Goal: Task Accomplishment & Management: Complete application form

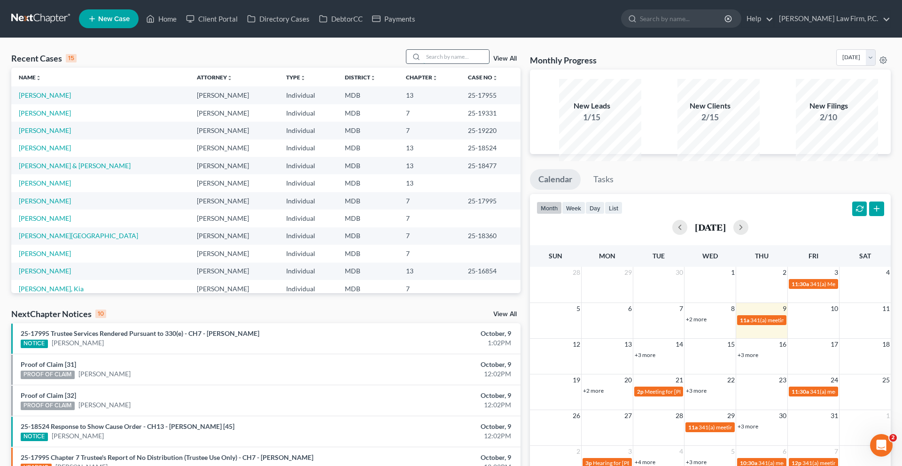
click at [428, 63] on input "search" at bounding box center [456, 57] width 66 height 14
type input "booth"
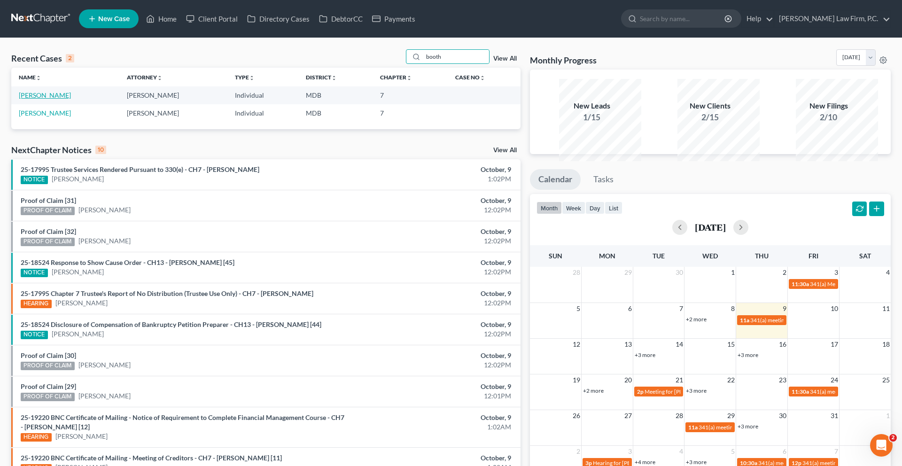
click at [58, 99] on link "[PERSON_NAME]" at bounding box center [45, 95] width 52 height 8
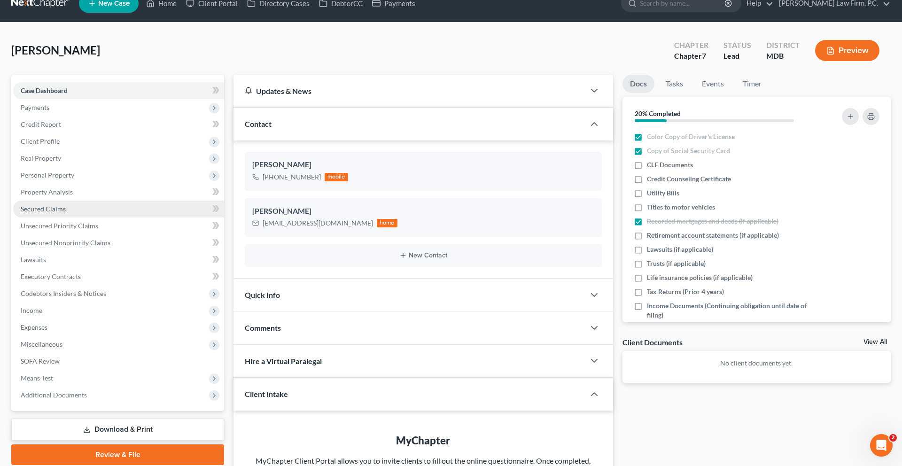
scroll to position [16, 0]
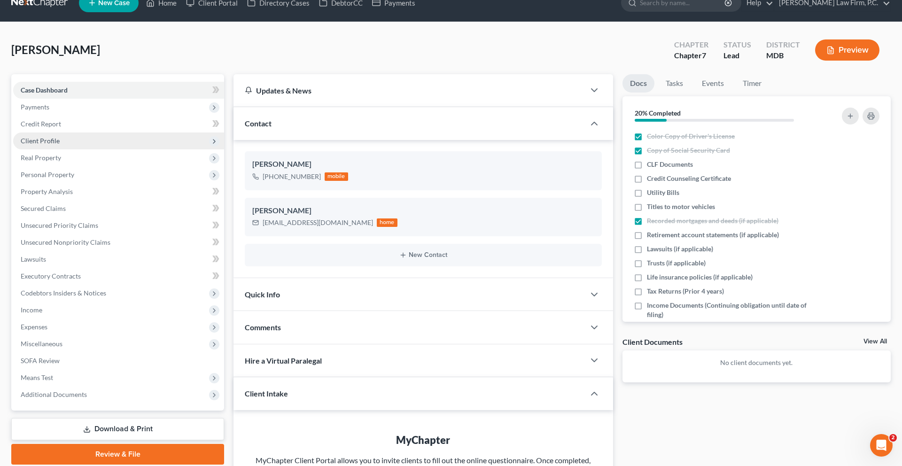
click at [101, 149] on span "Client Profile" at bounding box center [118, 140] width 211 height 17
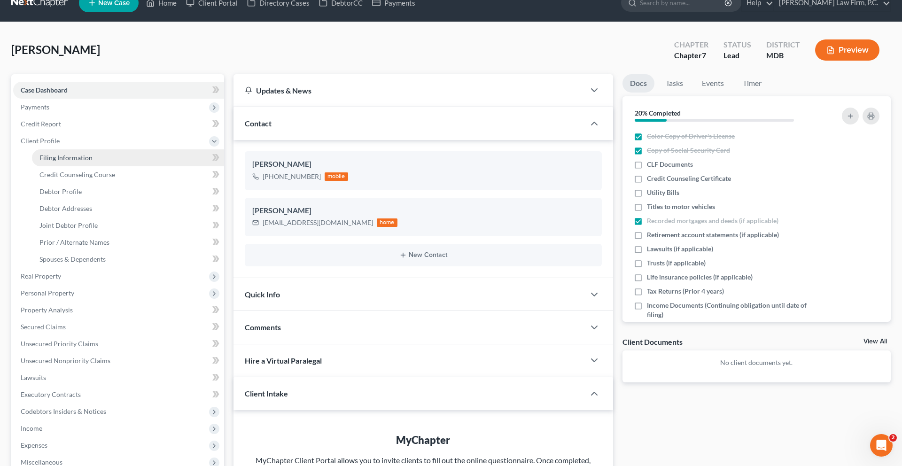
click at [87, 162] on span "Filing Information" at bounding box center [65, 158] width 53 height 8
select select "1"
select select "0"
select select "21"
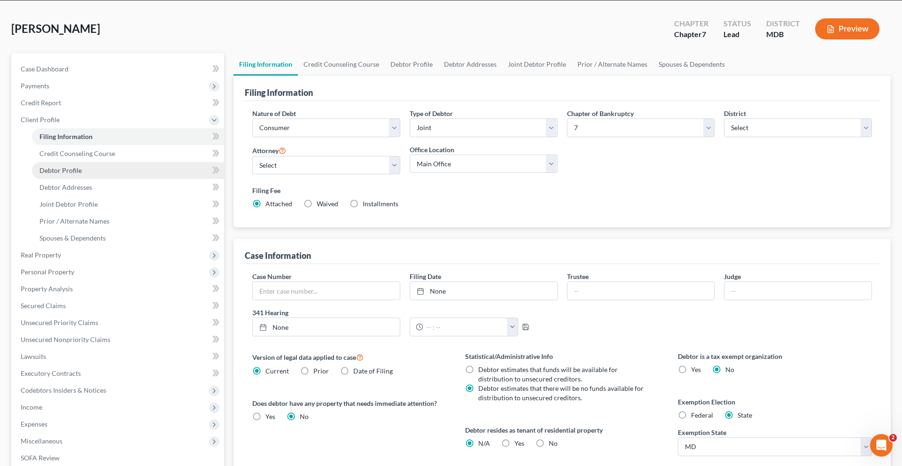
scroll to position [43, 0]
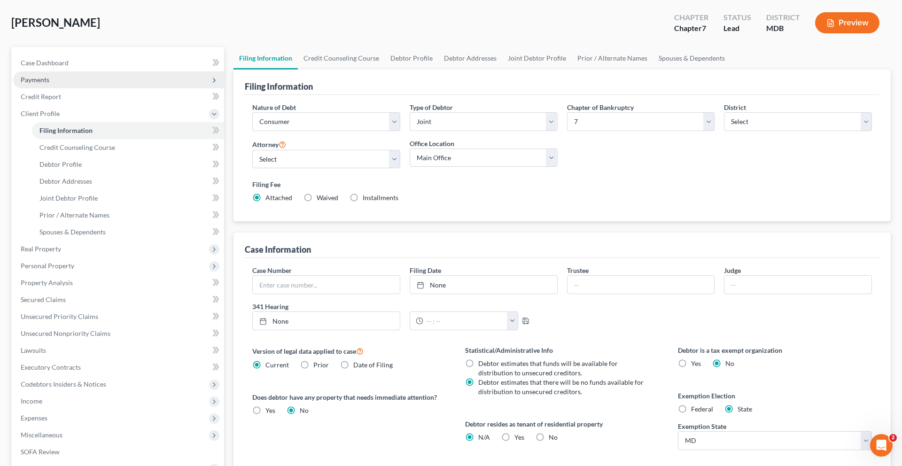
click at [83, 88] on span "Payments" at bounding box center [118, 79] width 211 height 17
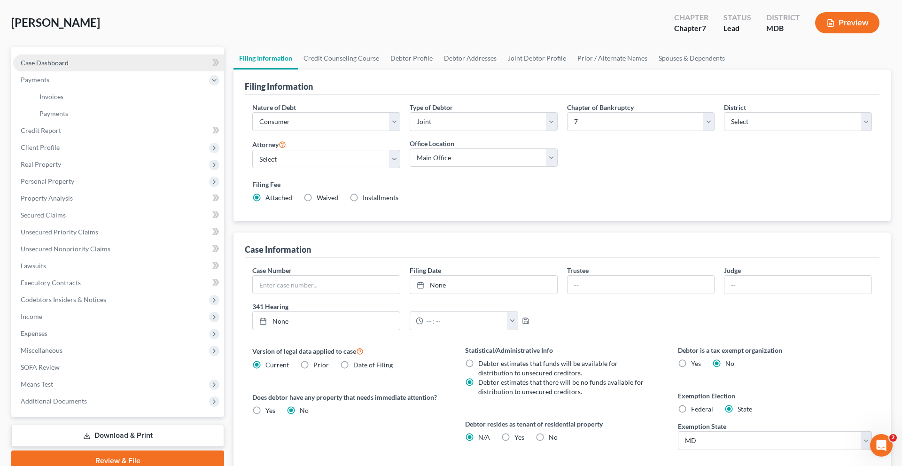
click at [69, 67] on span "Case Dashboard" at bounding box center [45, 63] width 48 height 8
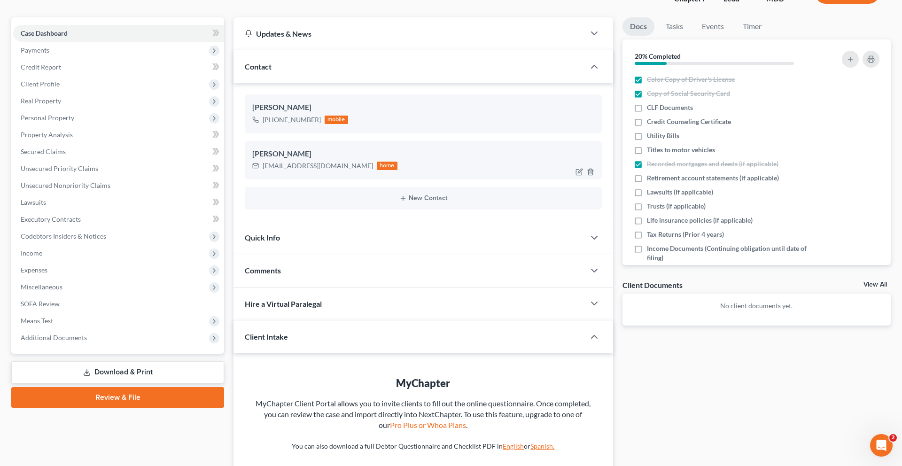
scroll to position [103, 0]
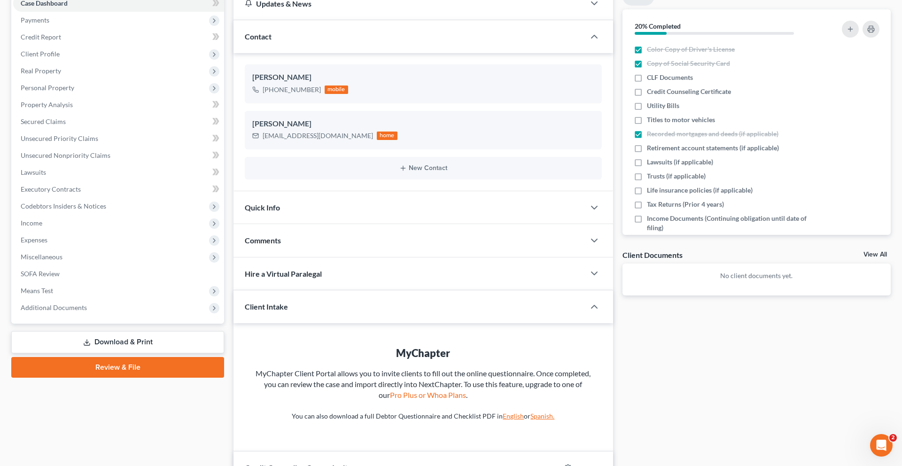
click at [320, 224] on div "Quick Info" at bounding box center [408, 207] width 351 height 32
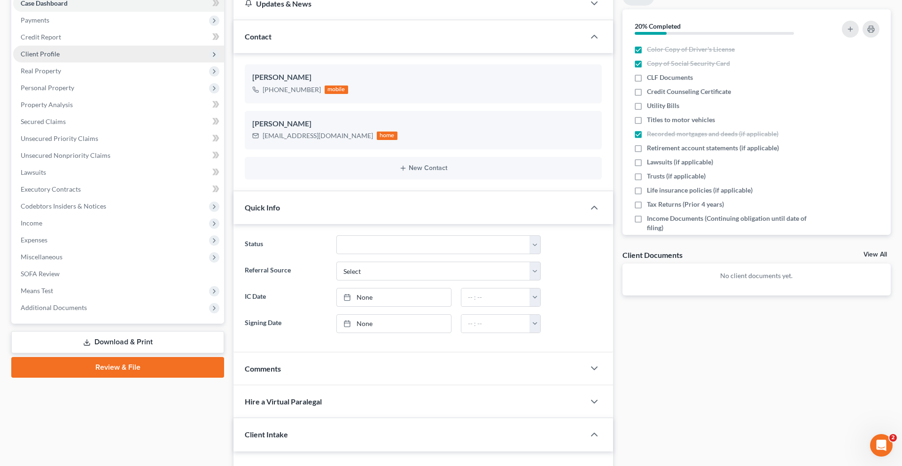
click at [85, 62] on span "Client Profile" at bounding box center [118, 54] width 211 height 17
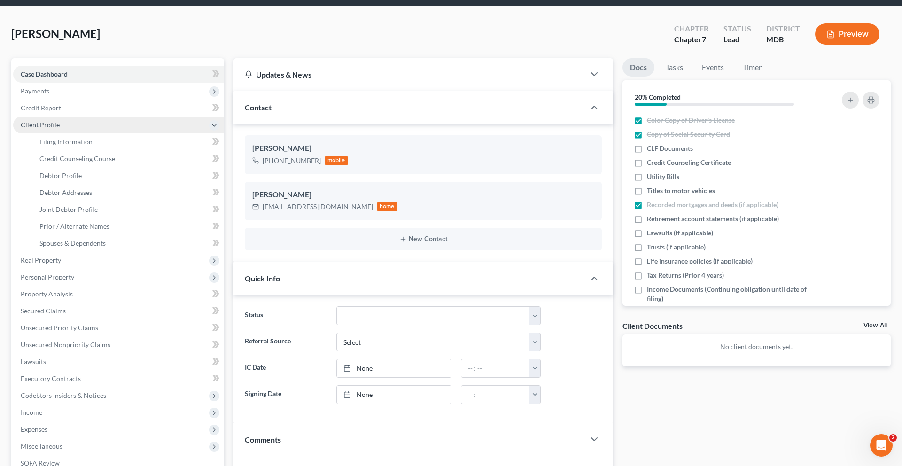
scroll to position [0, 0]
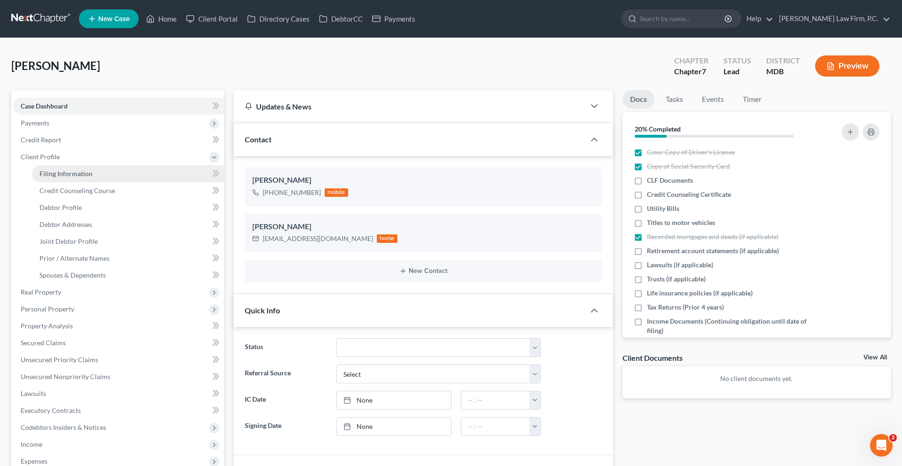
click at [100, 182] on link "Filing Information" at bounding box center [128, 173] width 192 height 17
select select "1"
select select "0"
select select "38"
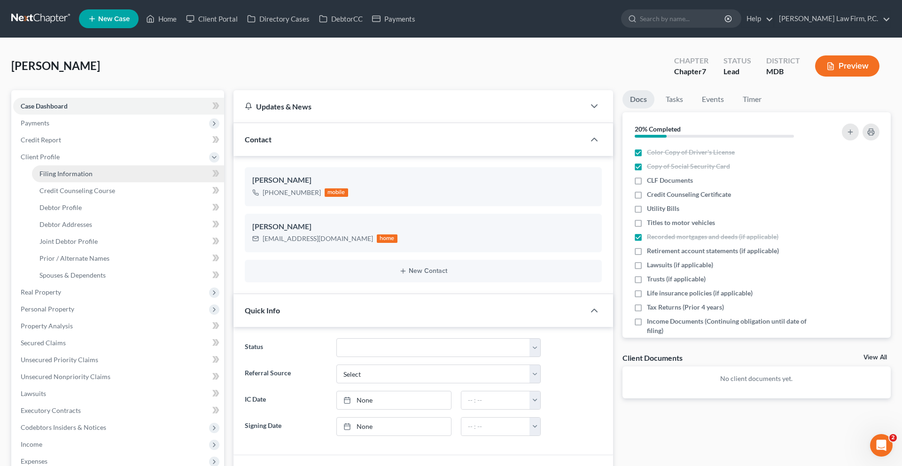
select select "0"
select select "21"
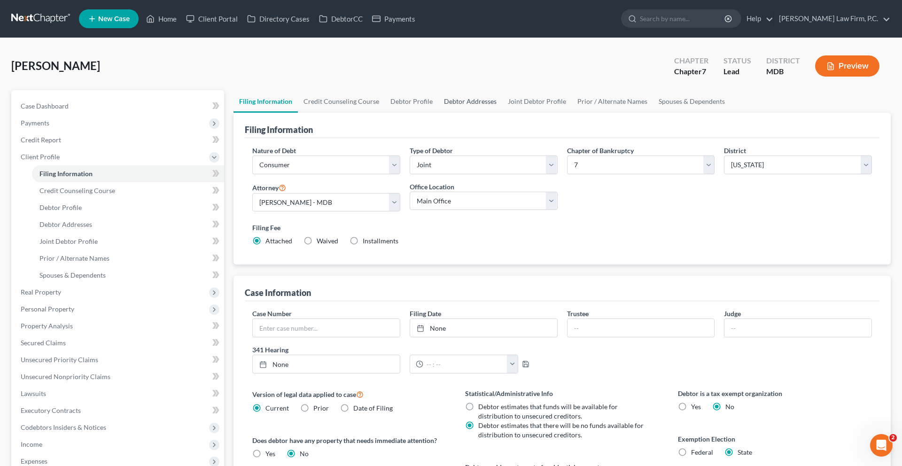
click at [502, 113] on link "Debtor Addresses" at bounding box center [470, 101] width 64 height 23
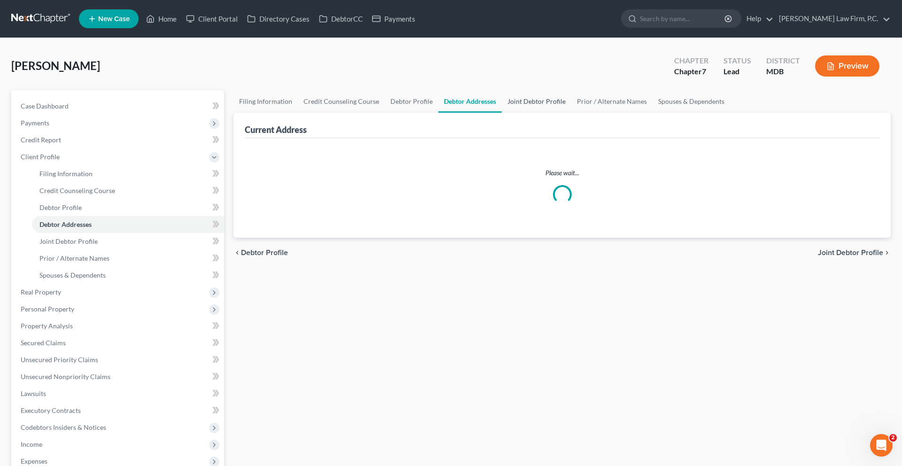
click at [571, 113] on link "Joint Debtor Profile" at bounding box center [537, 101] width 70 height 23
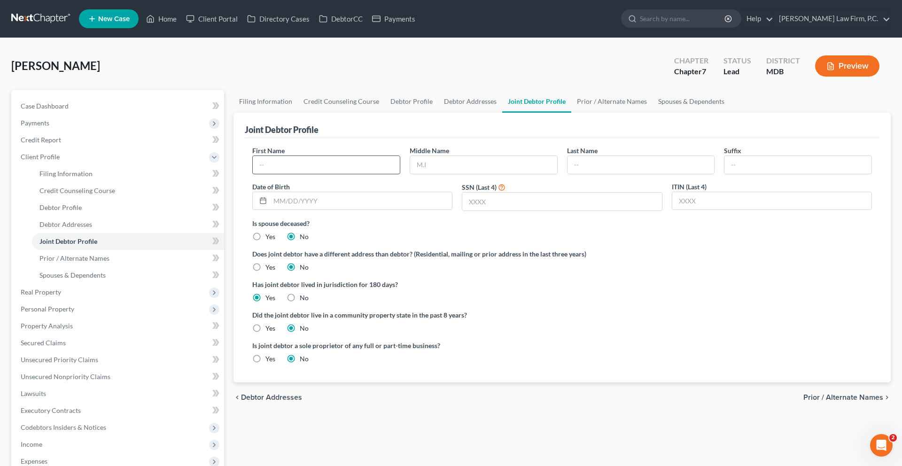
click at [339, 174] on input "text" at bounding box center [326, 165] width 147 height 18
type input "Kent"
click at [595, 174] on input "text" at bounding box center [640, 165] width 147 height 18
type input "Booth"
click at [654, 241] on div "Is spouse deceased? Yes No" at bounding box center [562, 229] width 620 height 23
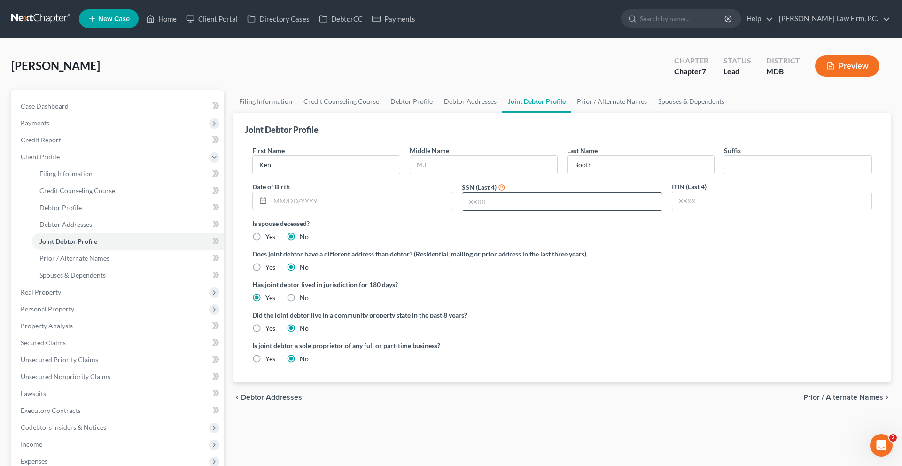
click at [507, 210] on input "text" at bounding box center [561, 202] width 199 height 18
type input "9587"
click at [453, 174] on input "text" at bounding box center [483, 165] width 147 height 18
type input "[PERSON_NAME]"
click at [589, 241] on div "Is spouse deceased? Yes No" at bounding box center [562, 229] width 620 height 23
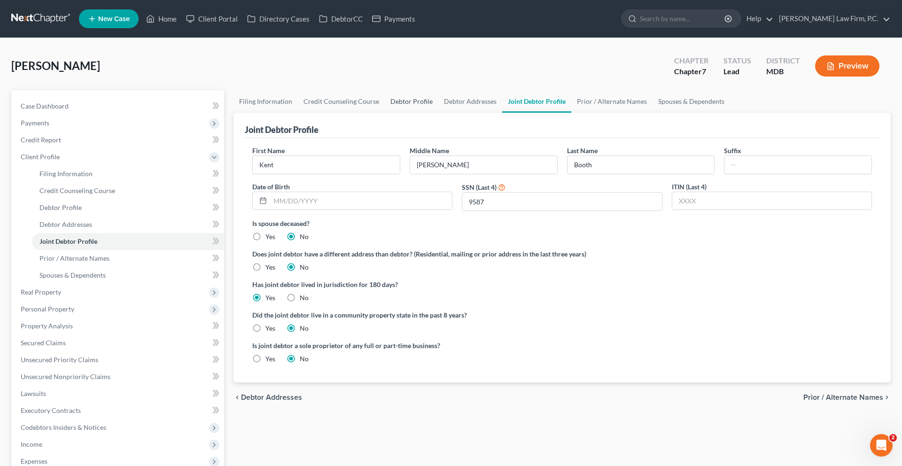
click at [438, 113] on link "Debtor Profile" at bounding box center [412, 101] width 54 height 23
select select "1"
select select "0"
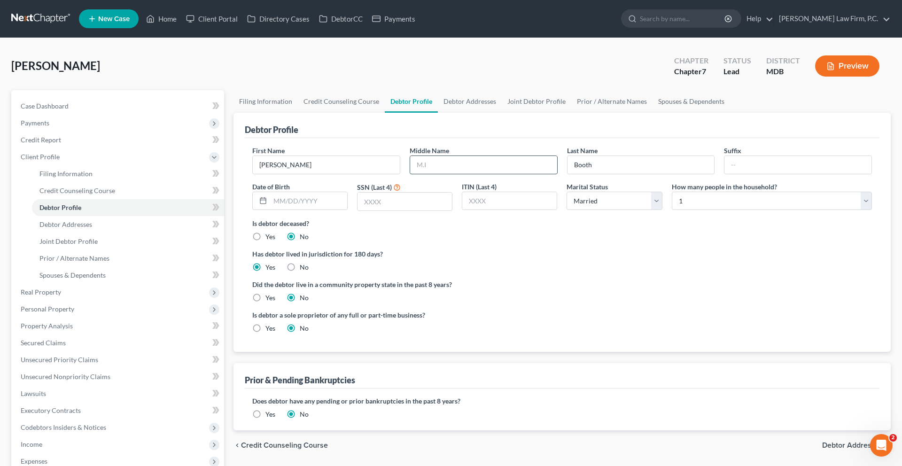
click at [456, 174] on input "text" at bounding box center [483, 165] width 147 height 18
type input "[PERSON_NAME]"
click at [406, 210] on input "text" at bounding box center [404, 202] width 94 height 18
click at [387, 210] on input "text" at bounding box center [404, 202] width 94 height 18
type input "6765"
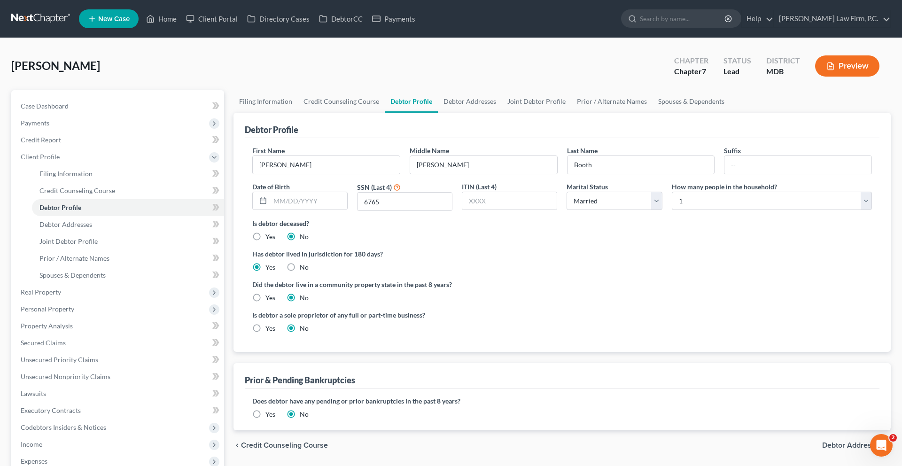
click at [531, 241] on div "Is debtor deceased? Yes No" at bounding box center [562, 229] width 620 height 23
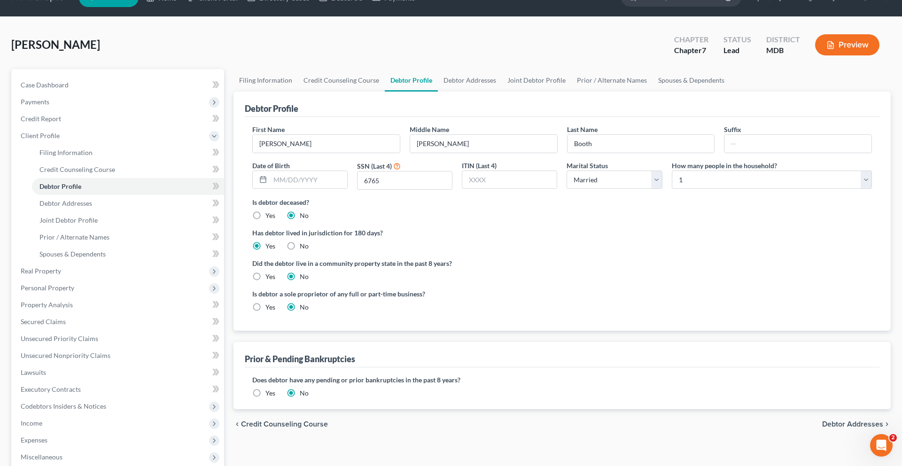
scroll to position [30, 0]
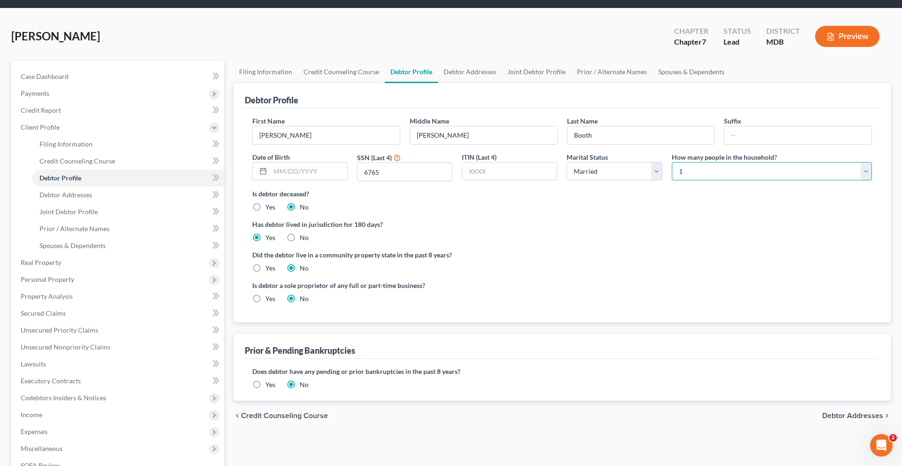
click at [690, 181] on select "Select 1 2 3 4 5 6 7 8 9 10 11 12 13 14 15 16 17 18 19 20" at bounding box center [772, 171] width 200 height 19
select select "1"
click at [672, 181] on select "Select 1 2 3 4 5 6 7 8 9 10 11 12 13 14 15 16 17 18 19 20" at bounding box center [772, 171] width 200 height 19
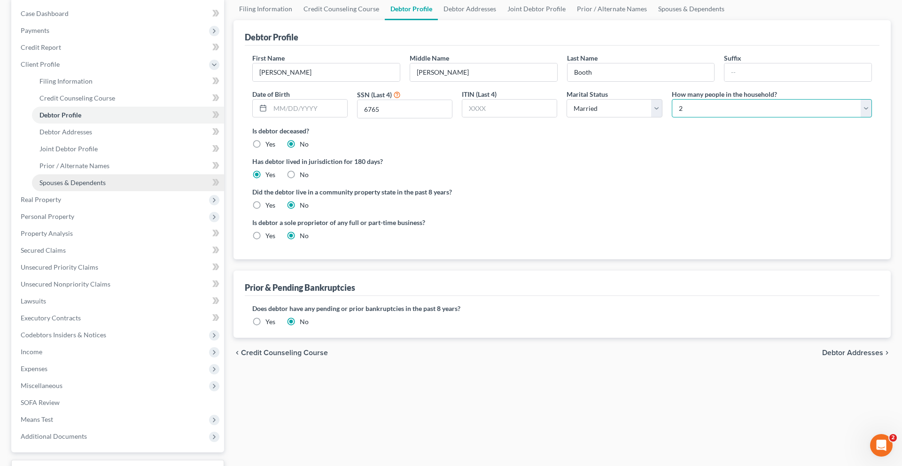
scroll to position [93, 0]
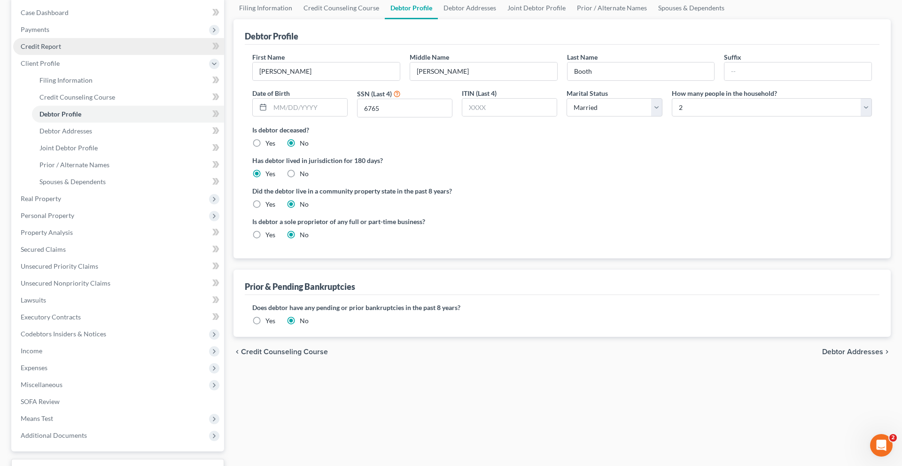
click at [61, 50] on span "Credit Report" at bounding box center [41, 46] width 40 height 8
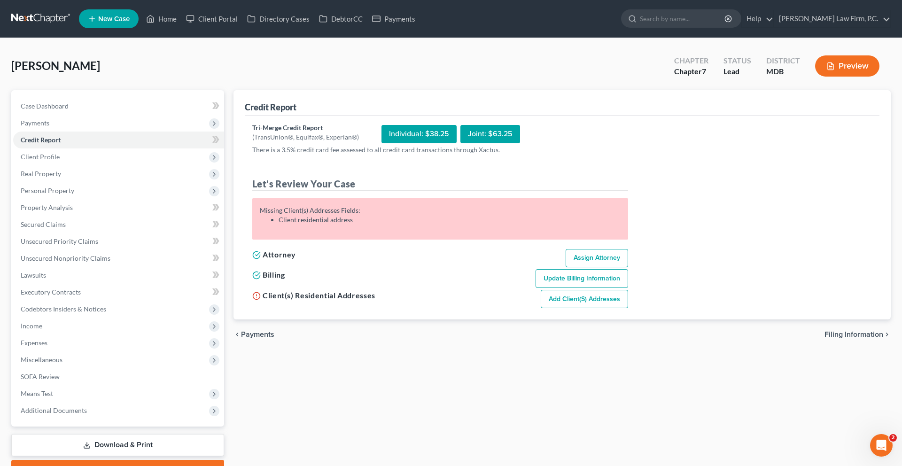
click at [628, 309] on link "Add Client(s) Addresses" at bounding box center [584, 299] width 87 height 19
select select "0"
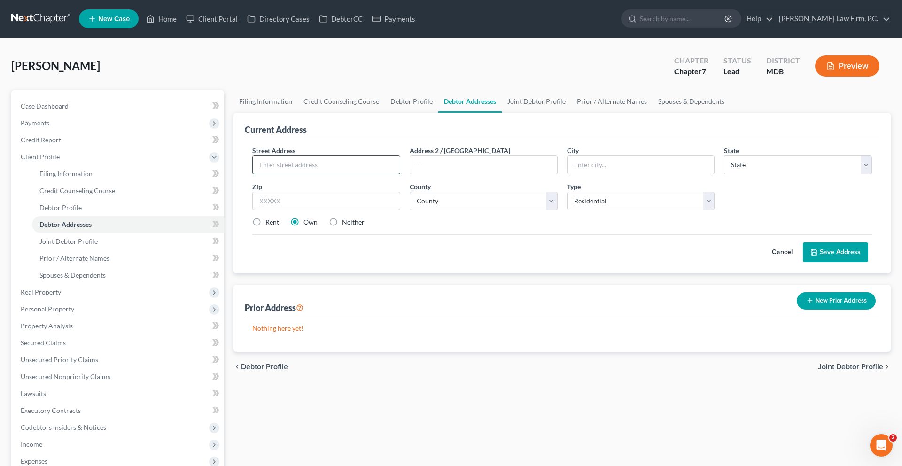
click at [299, 174] on input "text" at bounding box center [326, 165] width 147 height 18
type input "1019A 1st St."
click at [610, 174] on input "text" at bounding box center [640, 165] width 147 height 18
type input "[PERSON_NAME]"
select select "21"
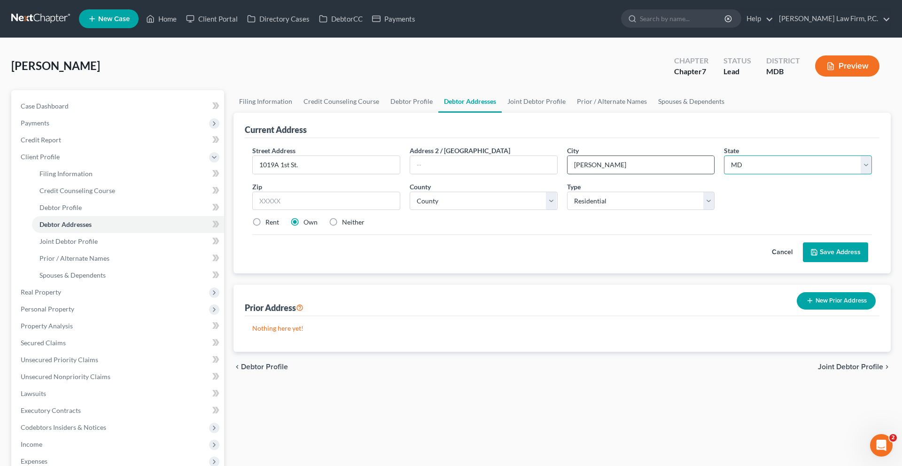
click at [803, 242] on button "Save Address" at bounding box center [835, 252] width 65 height 20
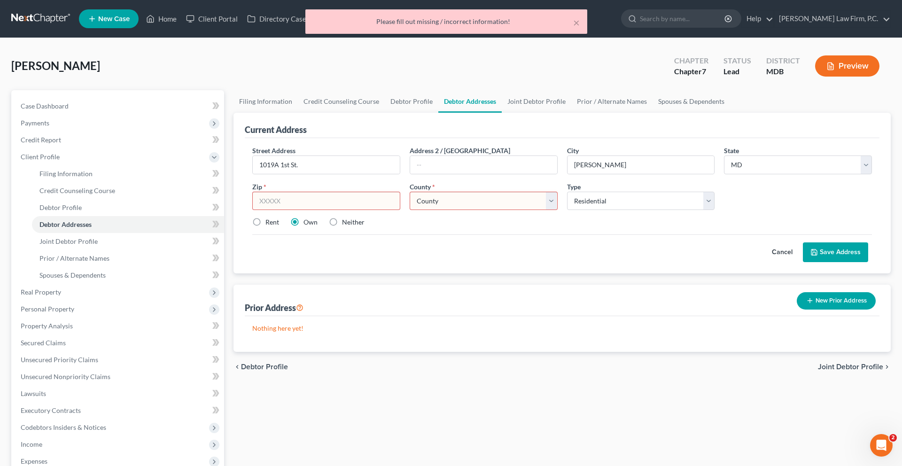
click at [320, 210] on input "text" at bounding box center [326, 201] width 148 height 19
type input "21060"
click at [464, 210] on select "County [GEOGRAPHIC_DATA] [GEOGRAPHIC_DATA] [GEOGRAPHIC_DATA] [GEOGRAPHIC_DATA] …" at bounding box center [484, 201] width 148 height 19
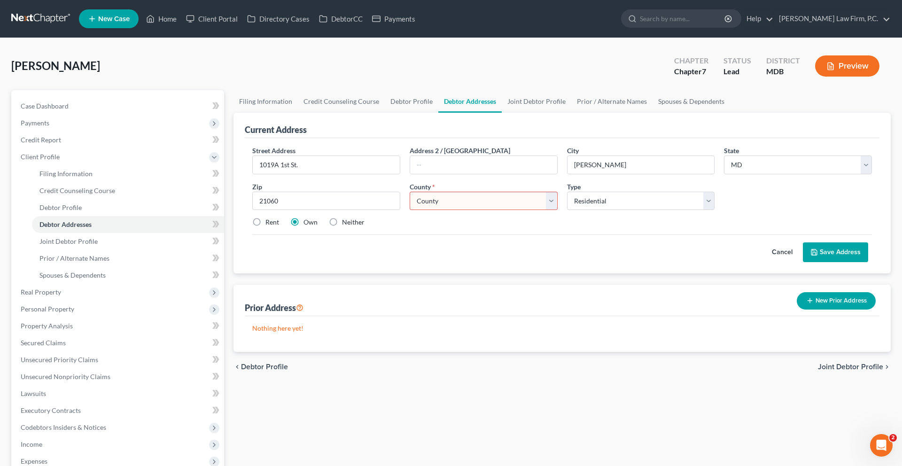
select select "13"
click at [412, 210] on select "County [GEOGRAPHIC_DATA] [GEOGRAPHIC_DATA] [GEOGRAPHIC_DATA] [GEOGRAPHIC_DATA] …" at bounding box center [484, 201] width 148 height 19
click at [265, 227] on label "Rent" at bounding box center [272, 221] width 14 height 9
click at [269, 224] on input "Rent" at bounding box center [272, 220] width 6 height 6
radio input "true"
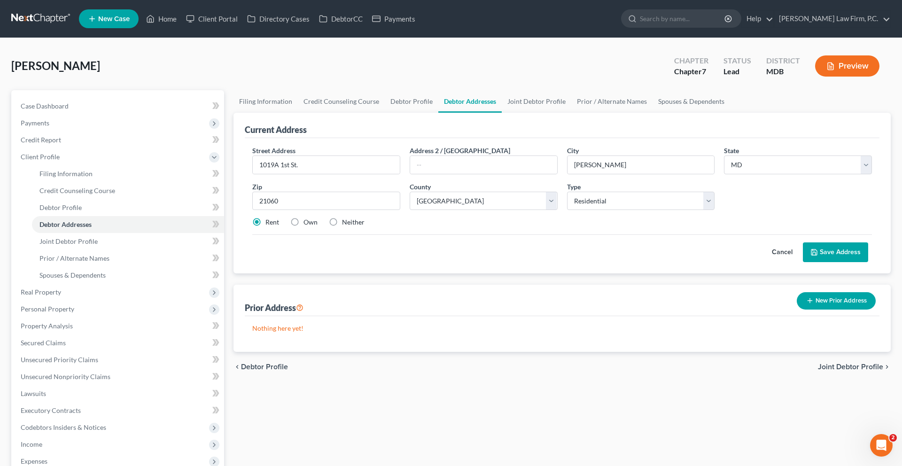
click at [829, 262] on button "Save Address" at bounding box center [835, 252] width 65 height 20
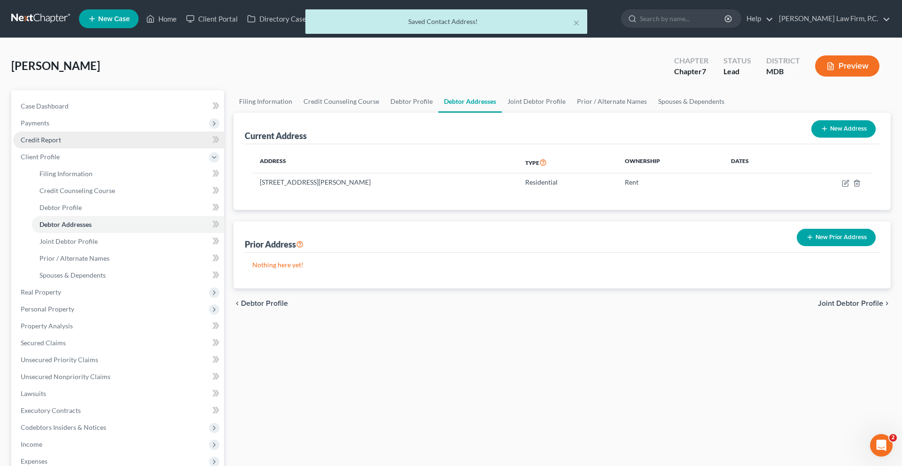
click at [124, 148] on link "Credit Report" at bounding box center [118, 140] width 211 height 17
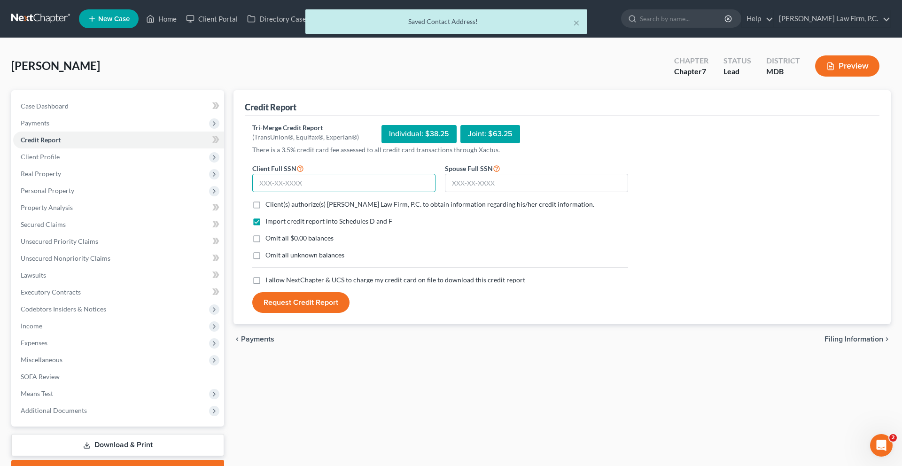
click at [395, 193] on input "text" at bounding box center [343, 183] width 183 height 19
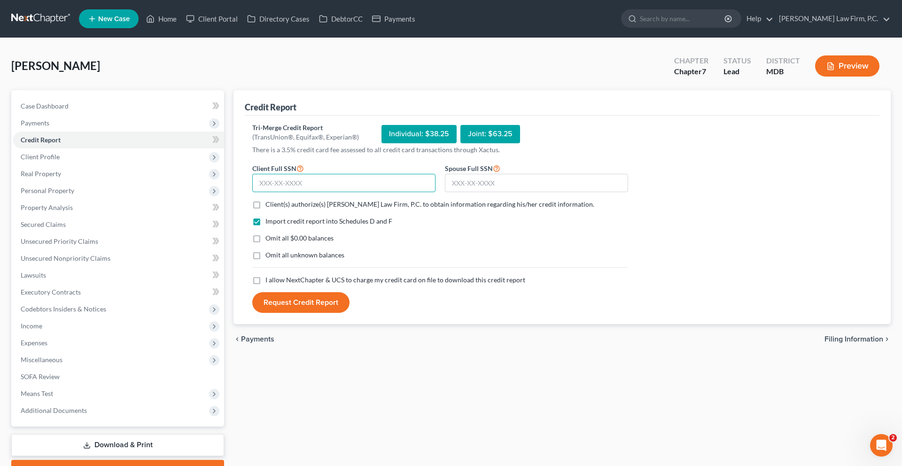
click at [320, 193] on input "text" at bounding box center [343, 183] width 183 height 19
type input "218-08-6765"
click at [591, 193] on div "Spouse Full SSN *" at bounding box center [536, 178] width 193 height 30
click at [591, 193] on input "text" at bounding box center [536, 183] width 183 height 19
type input "218-90-9587"
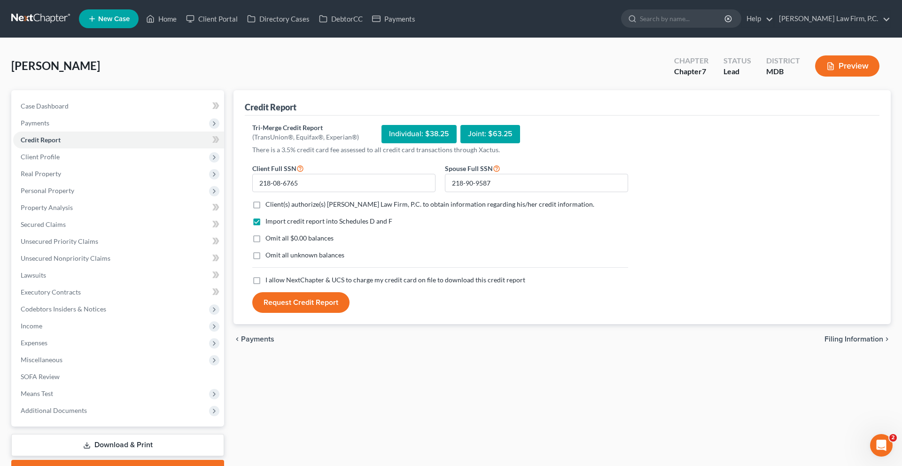
click at [378, 208] on span "Client(s) authorize(s) [PERSON_NAME] Law Firm, P.C. to obtain information regar…" at bounding box center [429, 204] width 329 height 8
click at [275, 206] on input "Client(s) authorize(s) [PERSON_NAME] Law Firm, P.C. to obtain information regar…" at bounding box center [272, 203] width 6 height 6
checkbox input "true"
click at [306, 284] on span "I allow NextChapter & UCS to charge my credit card on file to download this cre…" at bounding box center [395, 280] width 260 height 8
click at [275, 281] on input "I allow NextChapter & UCS to charge my credit card on file to download this cre…" at bounding box center [272, 278] width 6 height 6
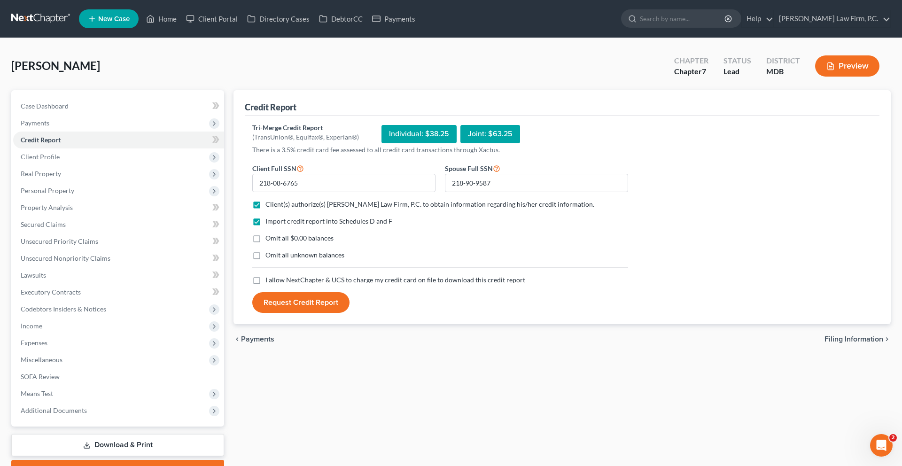
checkbox input "true"
click at [304, 313] on button "Request Credit Report" at bounding box center [300, 302] width 97 height 21
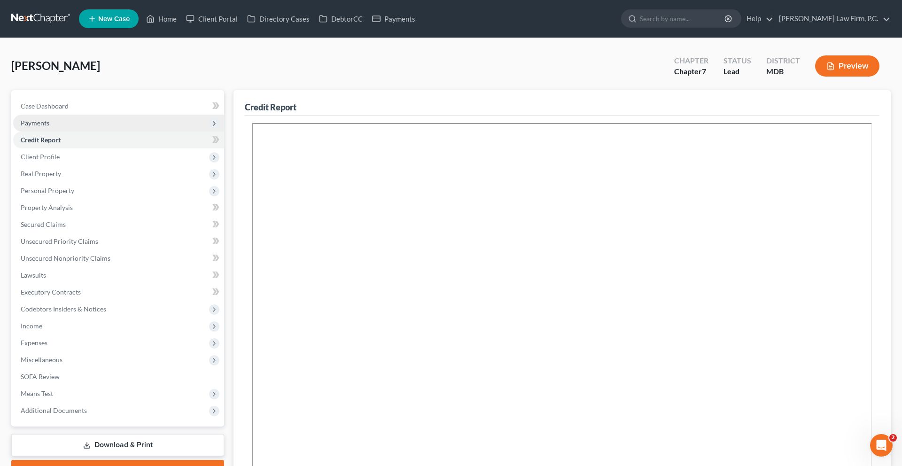
click at [70, 132] on span "Payments" at bounding box center [118, 123] width 211 height 17
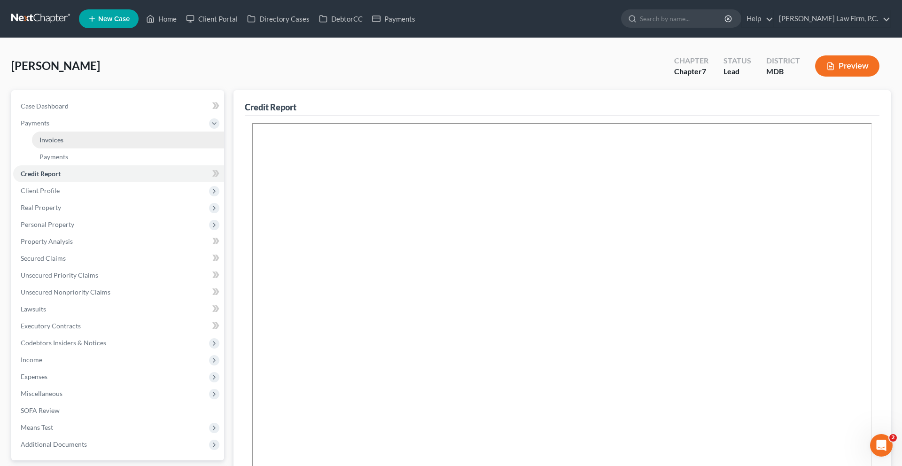
click at [63, 144] on span "Invoices" at bounding box center [51, 140] width 24 height 8
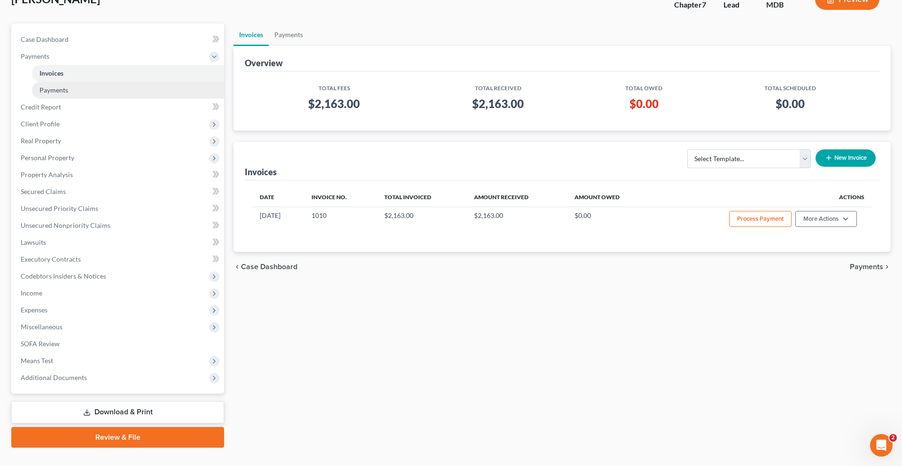
scroll to position [64, 0]
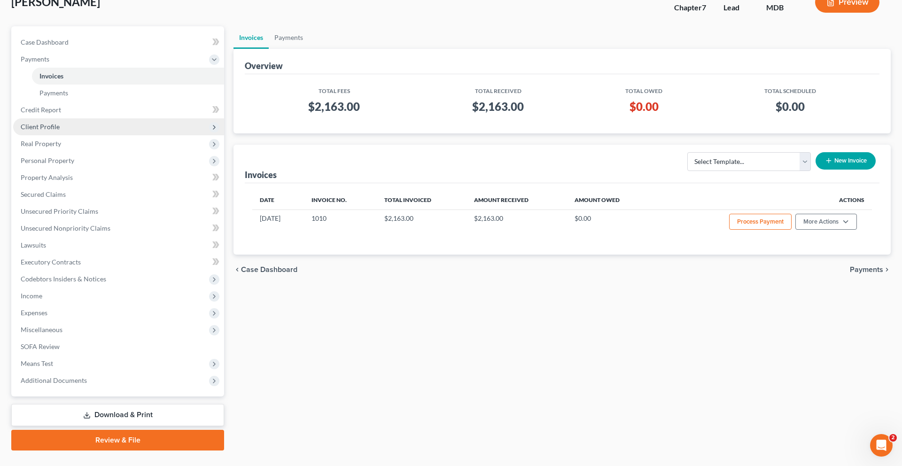
click at [80, 135] on span "Client Profile" at bounding box center [118, 126] width 211 height 17
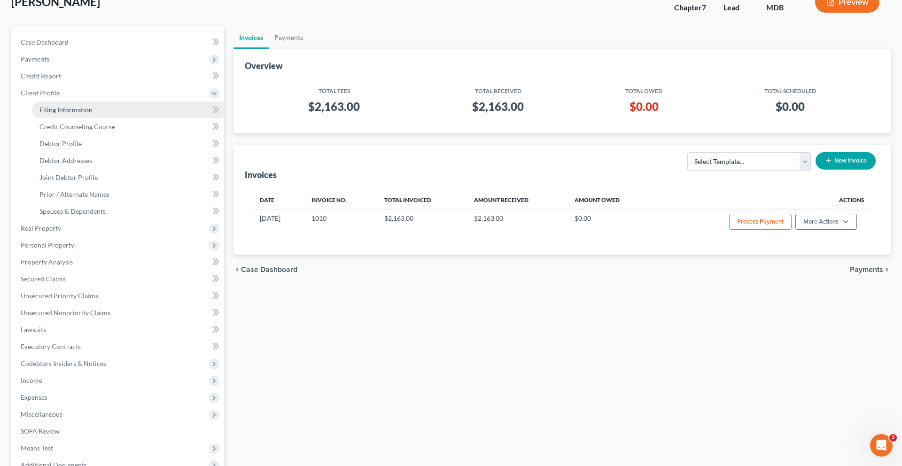
click at [77, 114] on span "Filing Information" at bounding box center [65, 110] width 53 height 8
select select "1"
select select "0"
select select "38"
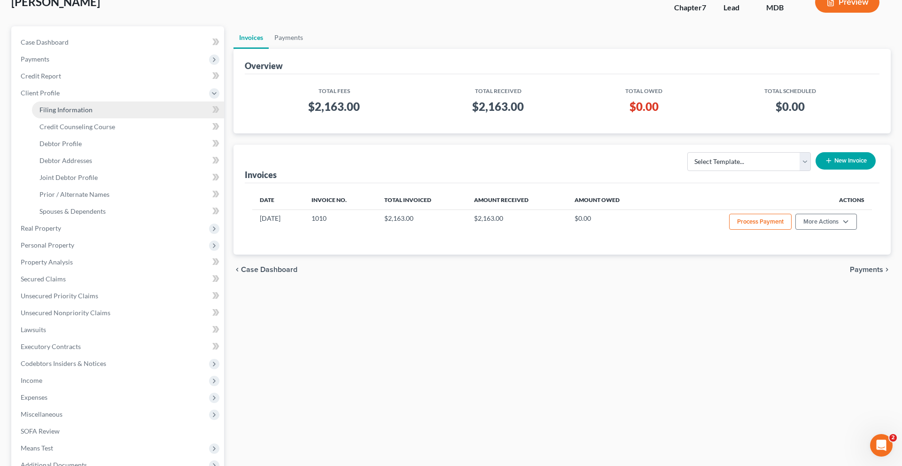
select select "0"
select select "21"
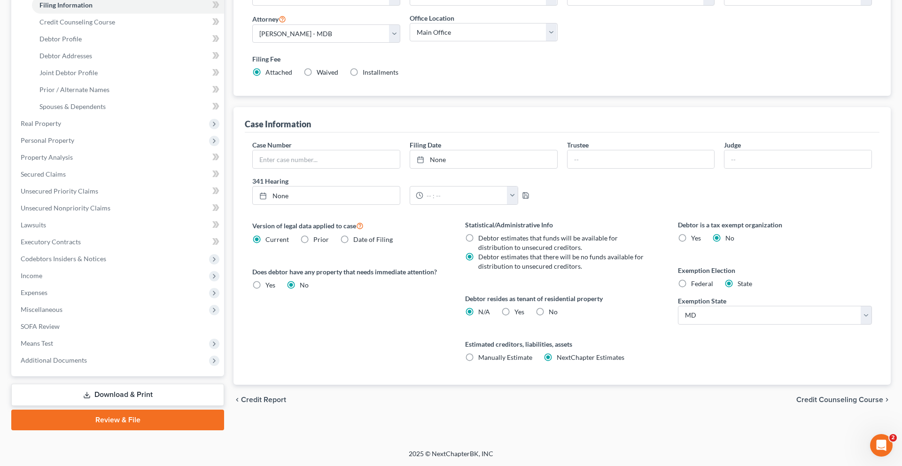
scroll to position [239, 0]
click at [558, 317] on label "No" at bounding box center [553, 311] width 9 height 9
click at [558, 313] on input "No" at bounding box center [555, 310] width 6 height 6
radio input "true"
radio input "false"
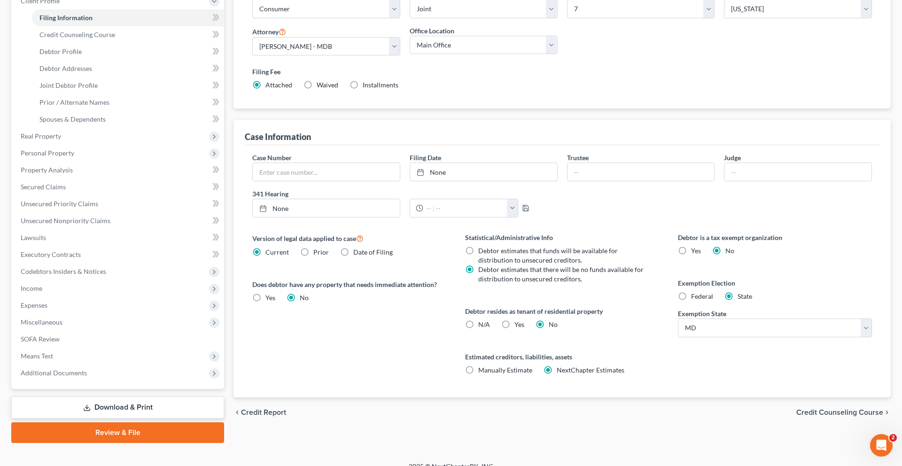
scroll to position [102, 0]
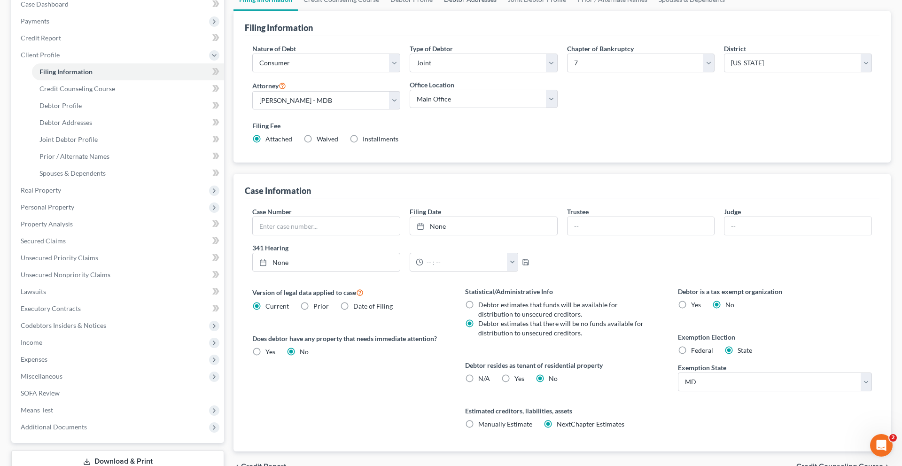
click at [502, 11] on link "Debtor Addresses" at bounding box center [470, -1] width 64 height 23
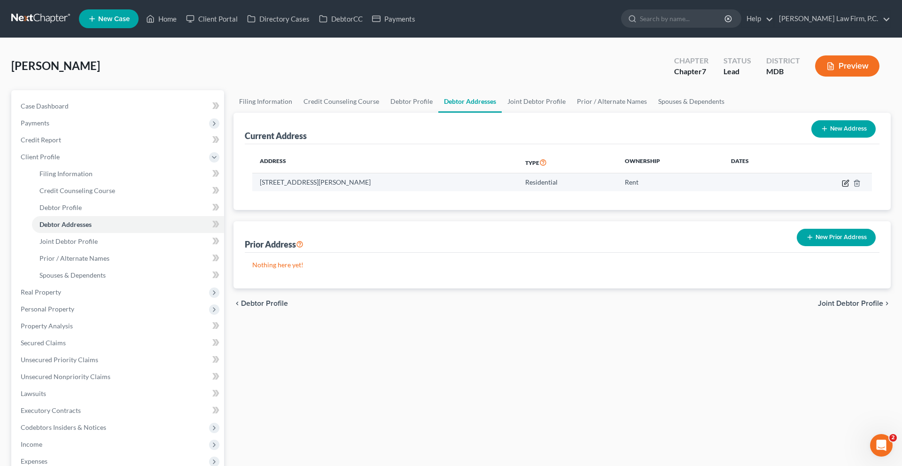
click at [842, 187] on icon "button" at bounding box center [846, 183] width 8 height 8
select select "21"
select select "13"
select select "0"
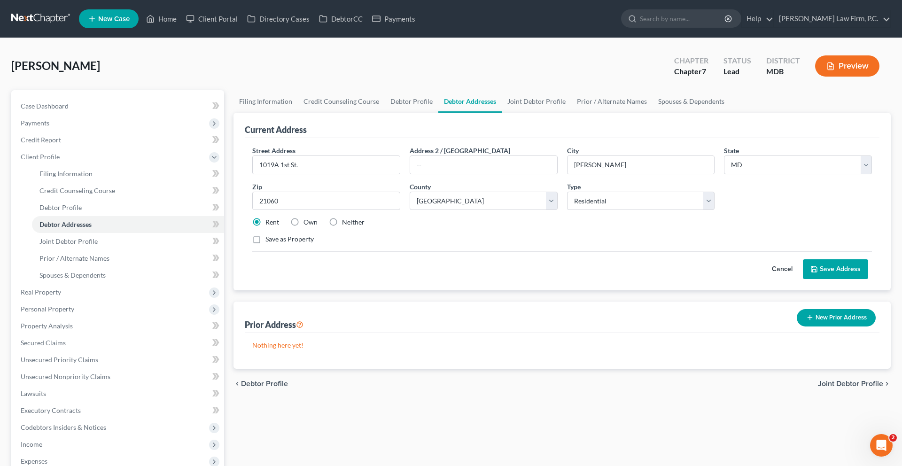
click at [318, 227] on label "Own" at bounding box center [310, 221] width 14 height 9
click at [313, 224] on input "Own" at bounding box center [310, 220] width 6 height 6
radio input "true"
click at [304, 244] on label "Save as Property" at bounding box center [289, 238] width 48 height 9
click at [275, 240] on input "Save as Property" at bounding box center [272, 237] width 6 height 6
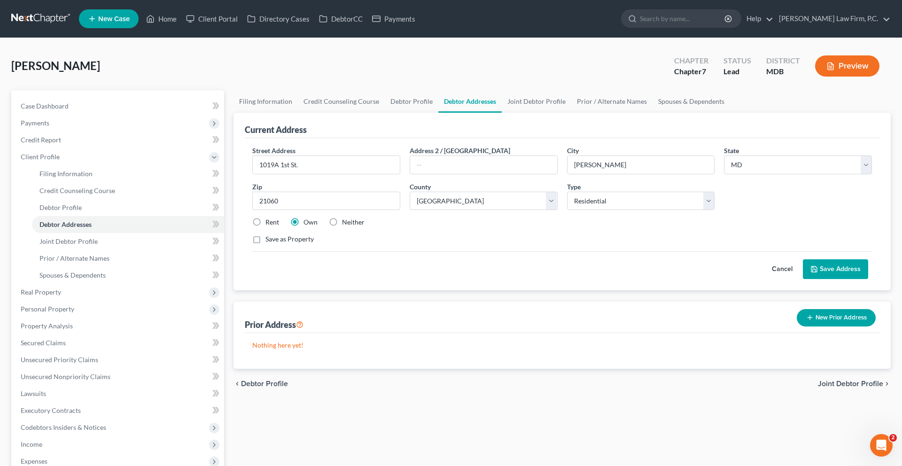
checkbox input "true"
click at [809, 279] on button "Save Address" at bounding box center [835, 269] width 65 height 20
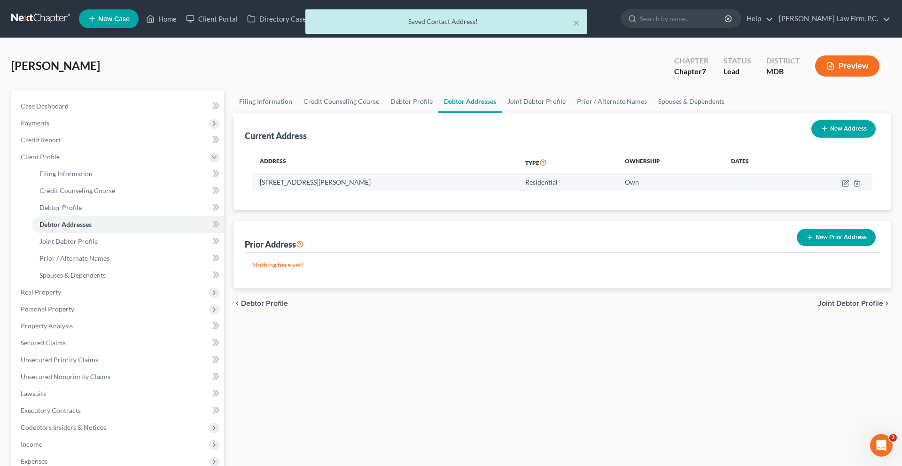
drag, startPoint x: 411, startPoint y: 223, endPoint x: 261, endPoint y: 225, distance: 150.3
click at [261, 191] on td "[STREET_ADDRESS][PERSON_NAME]" at bounding box center [384, 182] width 265 height 18
copy td "[STREET_ADDRESS][PERSON_NAME]"
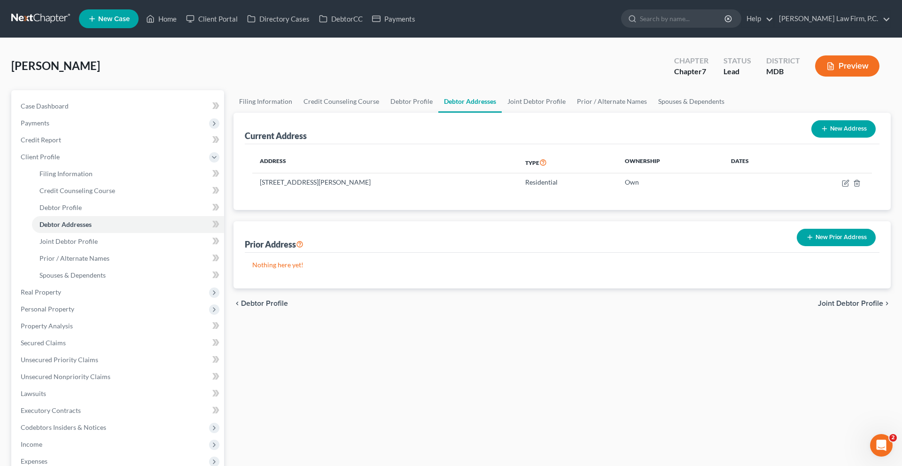
drag, startPoint x: 279, startPoint y: 226, endPoint x: 664, endPoint y: 3, distance: 445.7
click at [0, 0] on div "Home New Case Client Portal Directory Cases DebtorCC Payments [PERSON_NAME] Law…" at bounding box center [451, 317] width 902 height 635
click at [842, 187] on icon "button" at bounding box center [846, 183] width 8 height 8
select select "21"
select select "13"
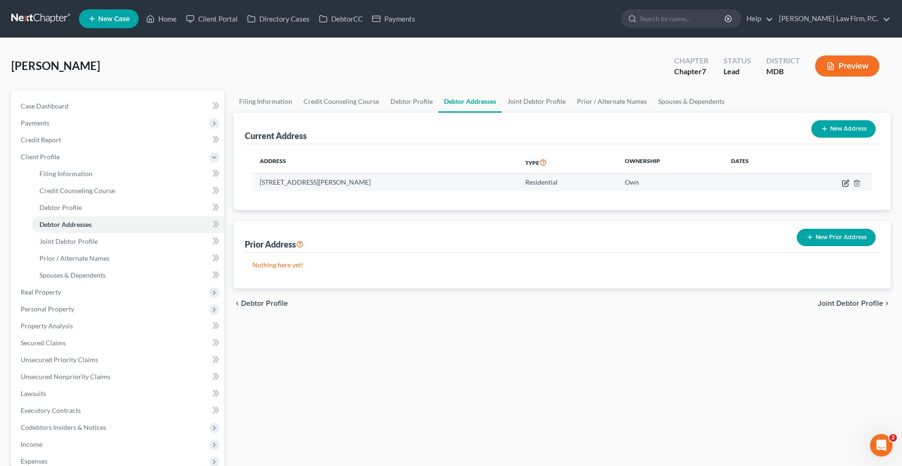
select select "0"
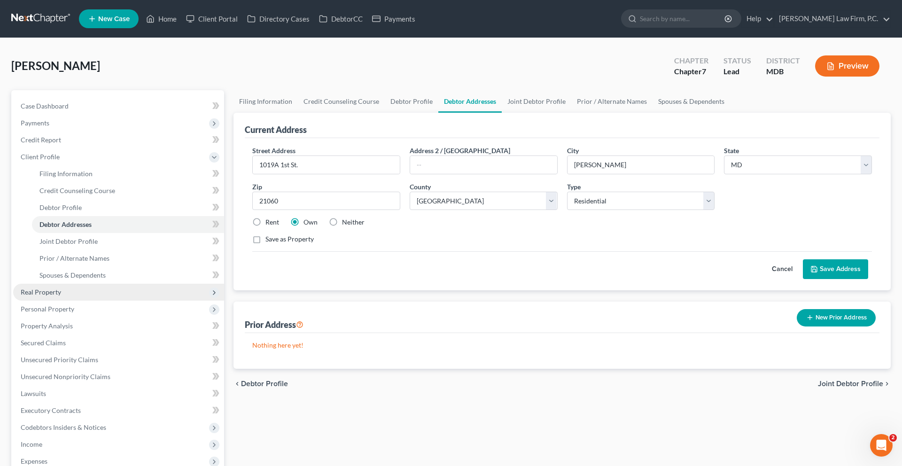
scroll to position [8, 0]
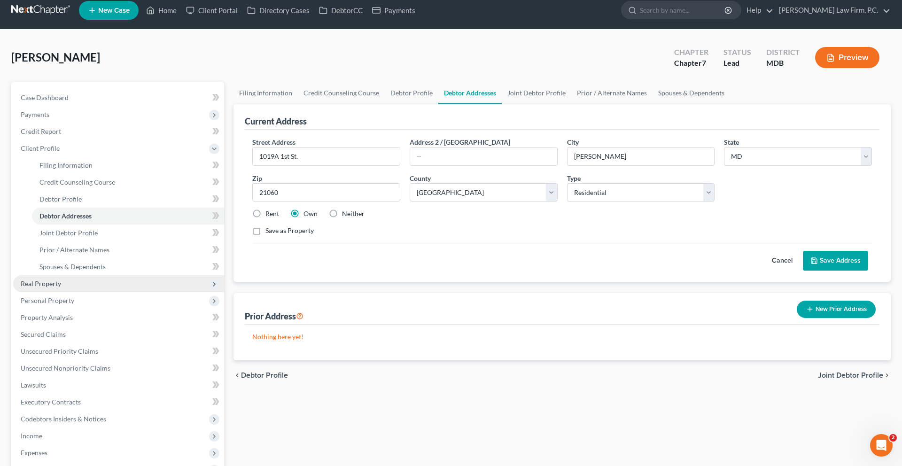
click at [52, 287] on span "Real Property" at bounding box center [41, 283] width 40 height 8
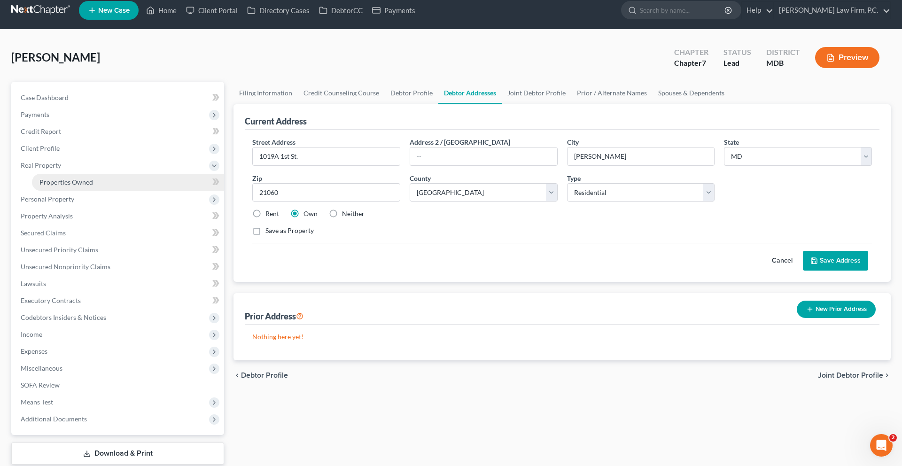
click at [69, 191] on link "Properties Owned" at bounding box center [128, 182] width 192 height 17
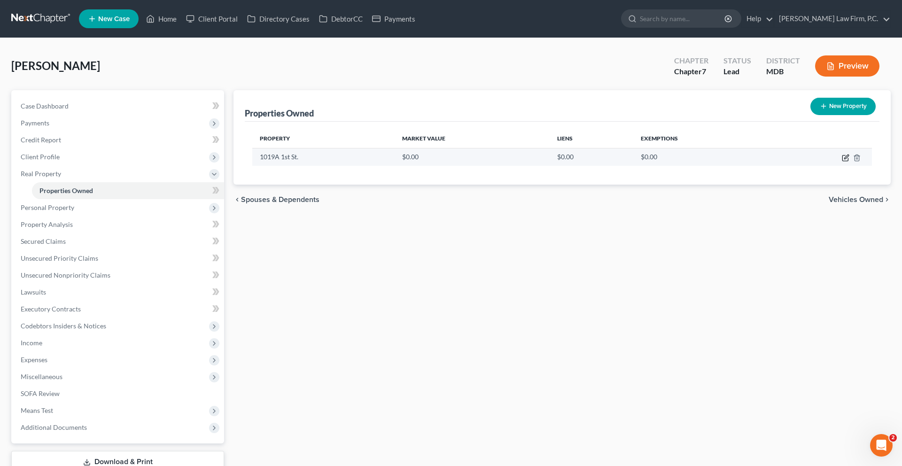
click at [842, 162] on icon "button" at bounding box center [846, 158] width 8 height 8
select select "21"
select select "13"
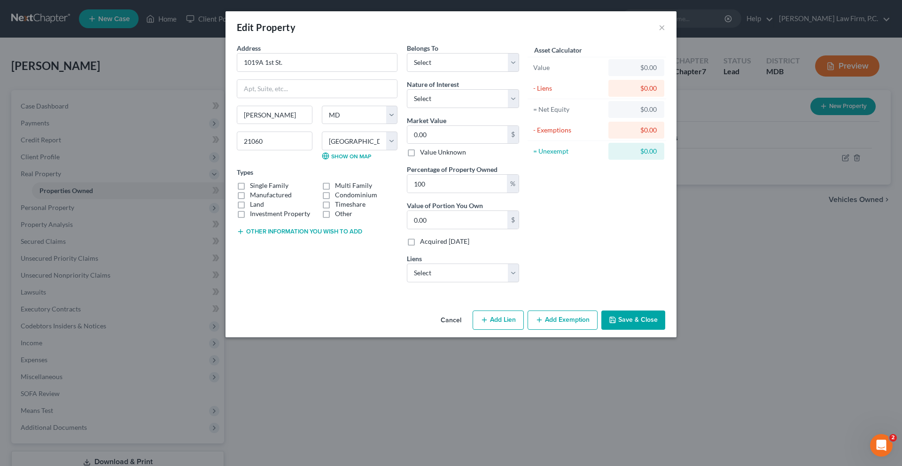
click at [250, 190] on label "Single Family" at bounding box center [269, 185] width 39 height 9
click at [254, 187] on input "Single Family" at bounding box center [257, 184] width 6 height 6
checkbox input "true"
click at [481, 108] on select "Select Fee Simple Joint Tenant Life Estate Equitable Interest Future Interest T…" at bounding box center [463, 98] width 112 height 19
select select "5"
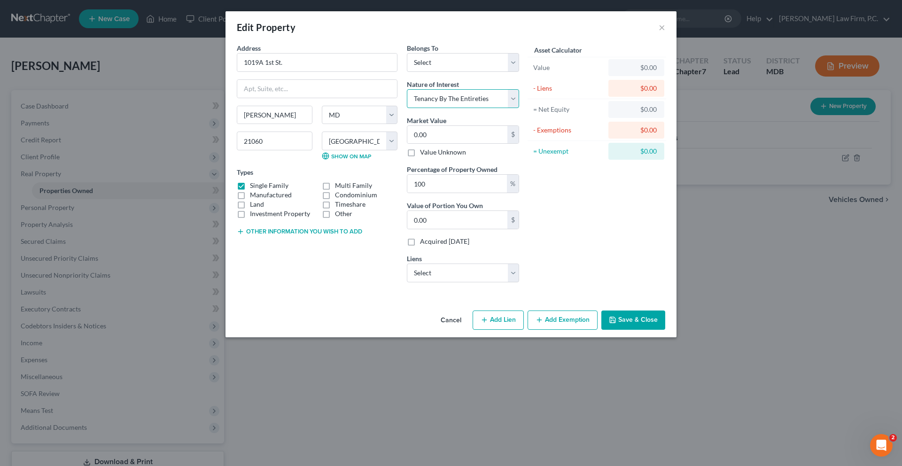
click at [407, 108] on select "Select Fee Simple Joint Tenant Life Estate Equitable Interest Future Interest T…" at bounding box center [463, 98] width 112 height 19
click at [460, 72] on select "Select Debtor 1 Only Debtor 2 Only Debtor 1 And Debtor 2 Only At Least One Of T…" at bounding box center [463, 62] width 112 height 19
select select "2"
click at [407, 66] on select "Select Debtor 1 Only Debtor 2 Only Debtor 1 And Debtor 2 Only At Least One Of T…" at bounding box center [463, 62] width 112 height 19
click at [458, 108] on select "Select Fee Simple Joint Tenant Life Estate Equitable Interest Future Interest T…" at bounding box center [463, 98] width 112 height 19
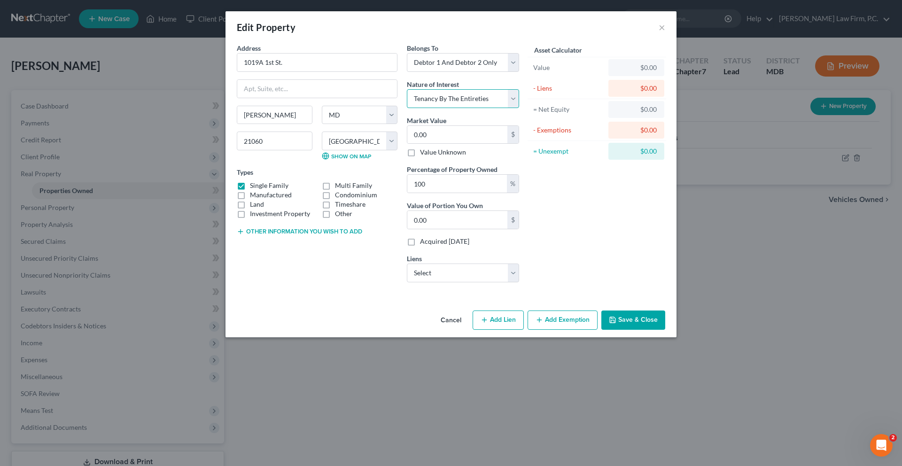
select select "1"
click at [407, 108] on select "Select Fee Simple Joint Tenant Life Estate Equitable Interest Future Interest T…" at bounding box center [463, 98] width 112 height 19
click at [316, 235] on button "Other information you wish to add" at bounding box center [299, 232] width 125 height 8
click at [299, 271] on textarea at bounding box center [317, 253] width 161 height 35
click at [481, 282] on select "Select Nr/Sms/Cal - $212,387.00 Navy Fcu - $16,064.00 Navy Fcu - $12,929.00 Nav…" at bounding box center [463, 273] width 112 height 19
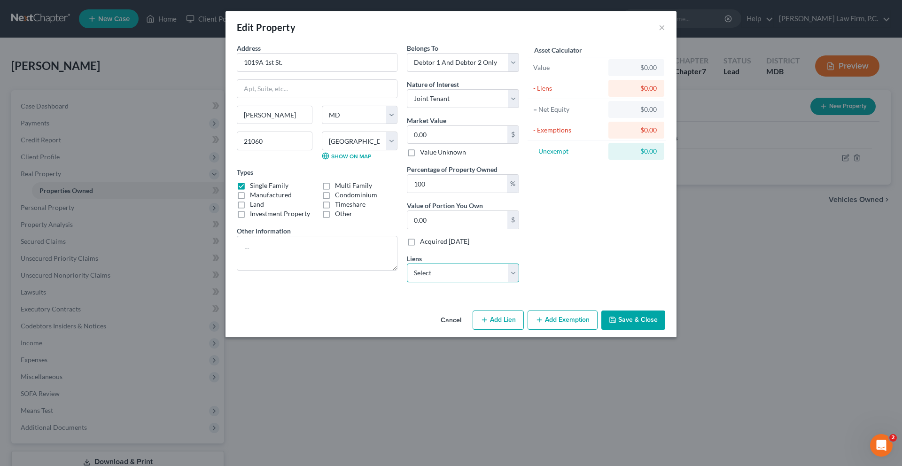
click at [431, 282] on select "Select Nr/Sms/Cal - $212,387.00 Navy Fcu - $16,064.00 Navy Fcu - $12,929.00 Nav…" at bounding box center [463, 273] width 112 height 19
select select "0"
click at [407, 282] on select "Select Nr/Sms/Cal - $212,387.00 Navy Fcu - $16,064.00 Navy Fcu - $12,929.00 Nav…" at bounding box center [463, 273] width 112 height 19
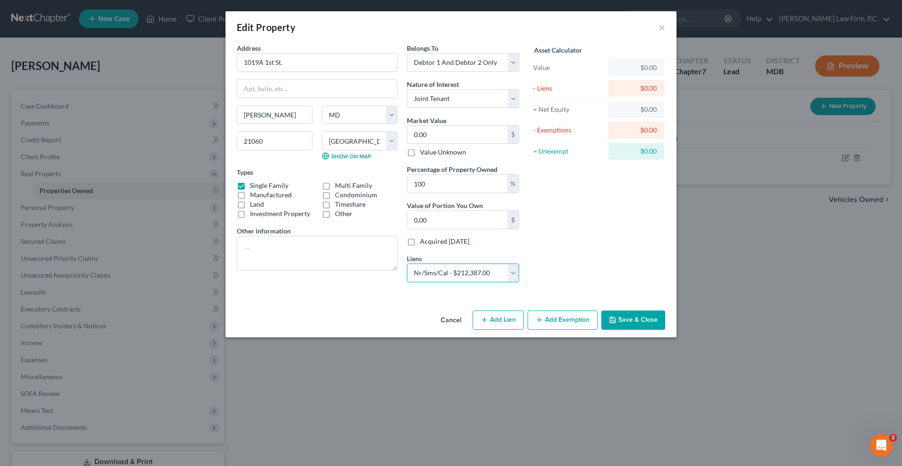
select select
select select "39"
select select "2"
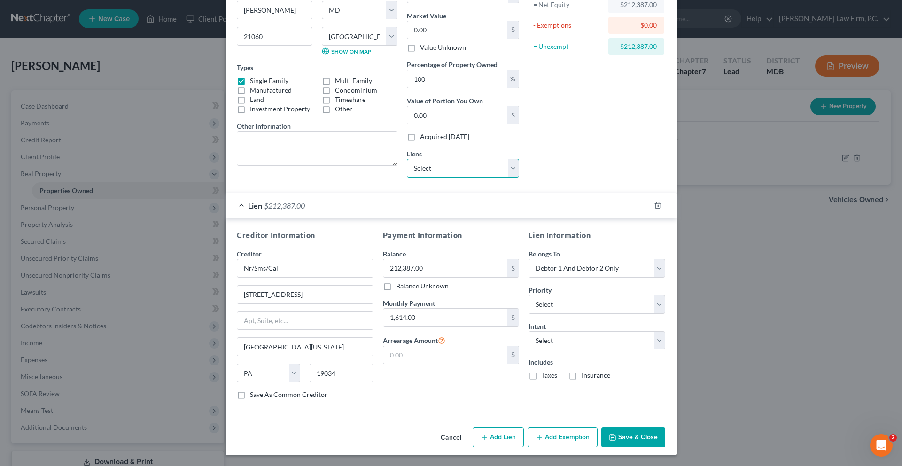
scroll to position [244, 0]
click at [578, 331] on select "Select Surrender Redeem Reaffirm Avoid Other" at bounding box center [596, 340] width 137 height 19
click at [546, 331] on select "Select Surrender Redeem Reaffirm Avoid Other" at bounding box center [596, 340] width 137 height 19
click at [580, 331] on select "Select Surrender Redeem Reaffirm Avoid Other" at bounding box center [596, 340] width 137 height 19
select select "4"
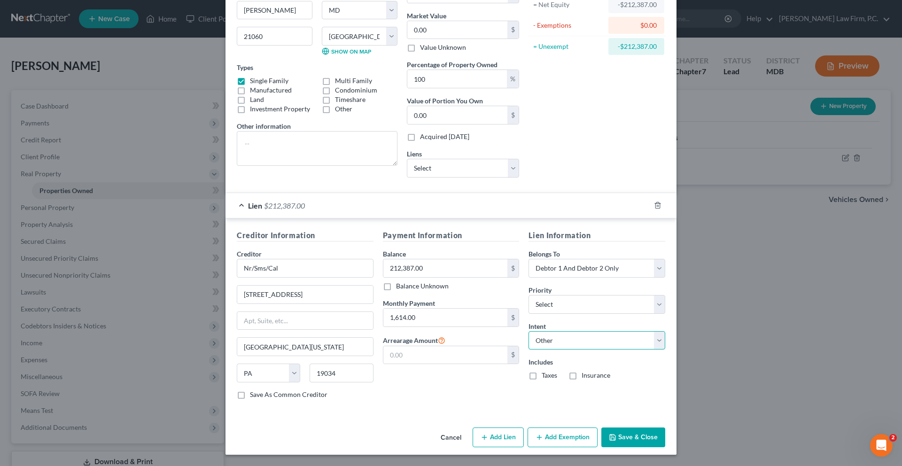
click at [546, 331] on select "Select Surrender Redeem Reaffirm Avoid Other" at bounding box center [596, 340] width 137 height 19
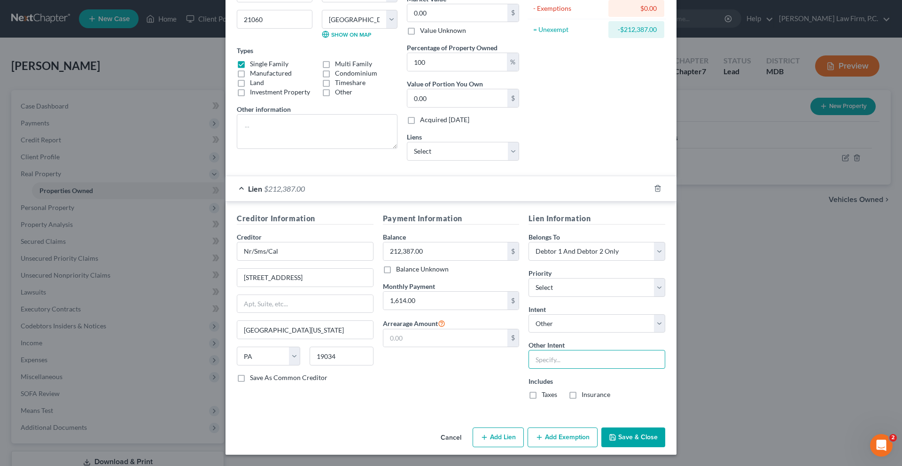
click at [577, 351] on input "text" at bounding box center [596, 359] width 137 height 19
type input "Pay and Retain"
click at [483, 374] on div "Payment Information Balance 212,387.00 $ Balance Unknown Balance Undetermined 2…" at bounding box center [451, 310] width 146 height 194
click at [444, 333] on input "text" at bounding box center [445, 338] width 124 height 18
type input "1,614.09"
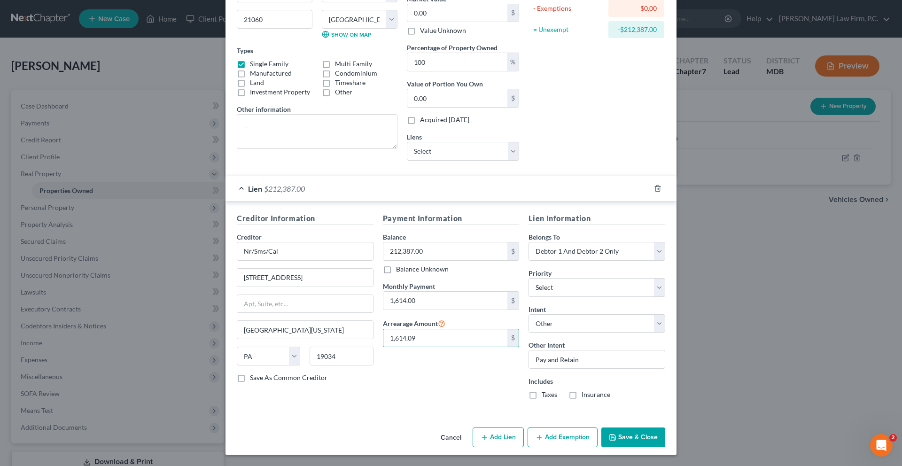
click at [478, 376] on div "Payment Information Balance 212,387.00 $ Balance Unknown Balance Undetermined 2…" at bounding box center [451, 310] width 146 height 194
click at [665, 447] on button "Save & Close" at bounding box center [633, 437] width 64 height 20
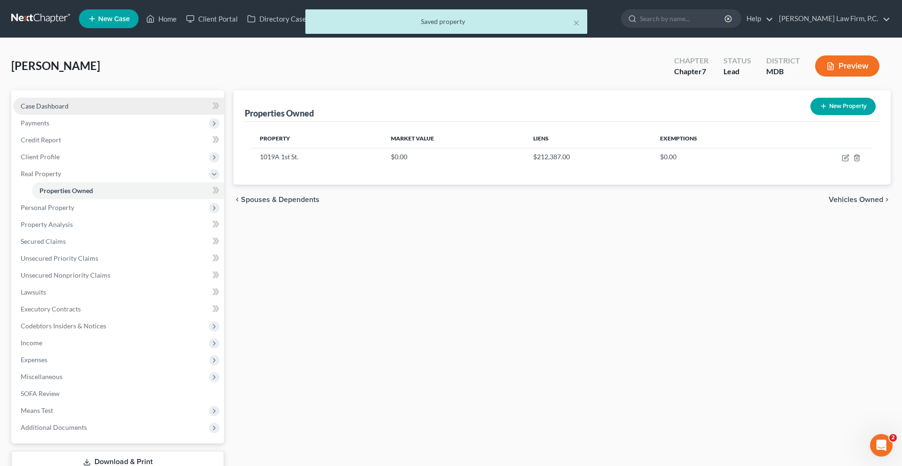
click at [92, 115] on link "Case Dashboard" at bounding box center [118, 106] width 211 height 17
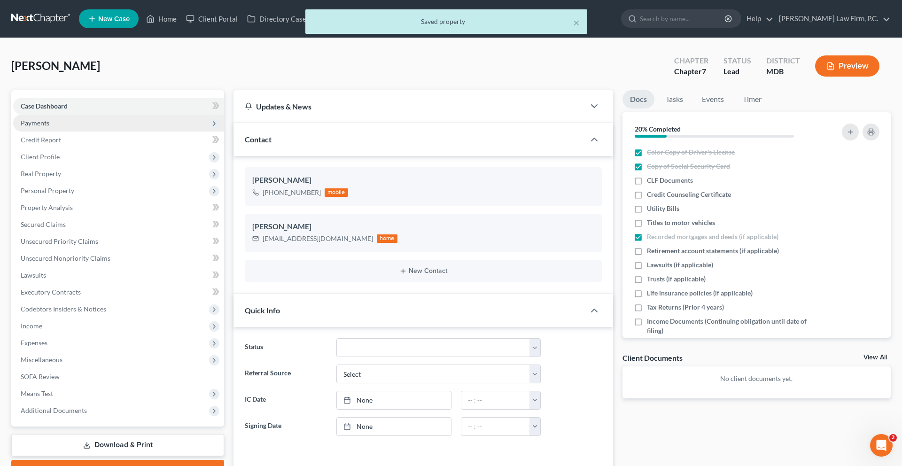
click at [91, 132] on span "Payments" at bounding box center [118, 123] width 211 height 17
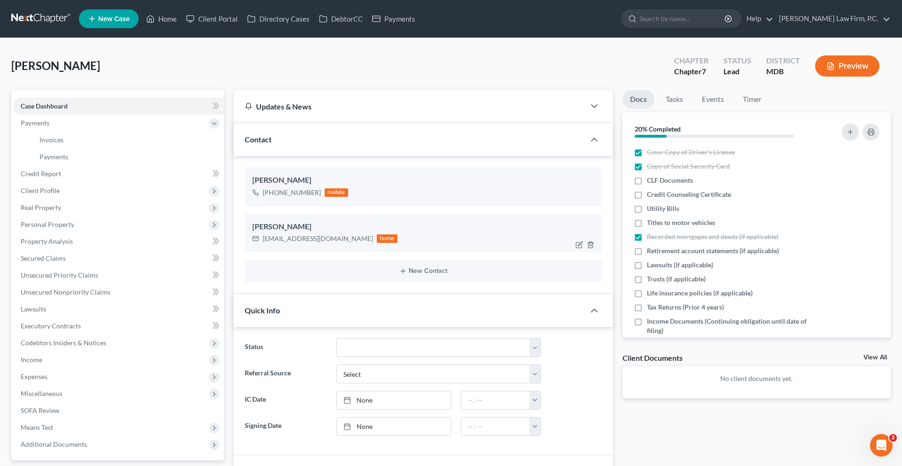
scroll to position [13, 0]
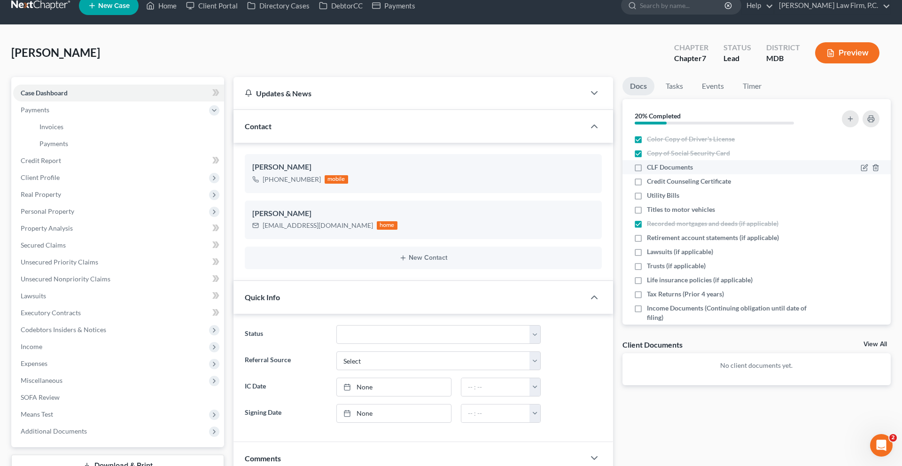
click at [660, 172] on span "CLF Documents" at bounding box center [670, 167] width 46 height 9
click at [657, 169] on input "CLF Documents" at bounding box center [654, 166] width 6 height 6
checkbox input "true"
click at [664, 186] on span "Credit Counseling Certificate" at bounding box center [689, 181] width 84 height 9
click at [657, 183] on input "Credit Counseling Certificate" at bounding box center [654, 180] width 6 height 6
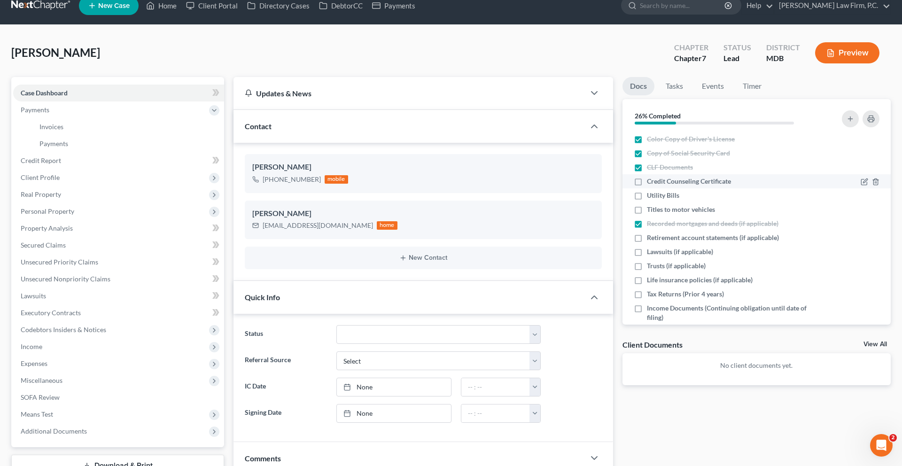
checkbox input "true"
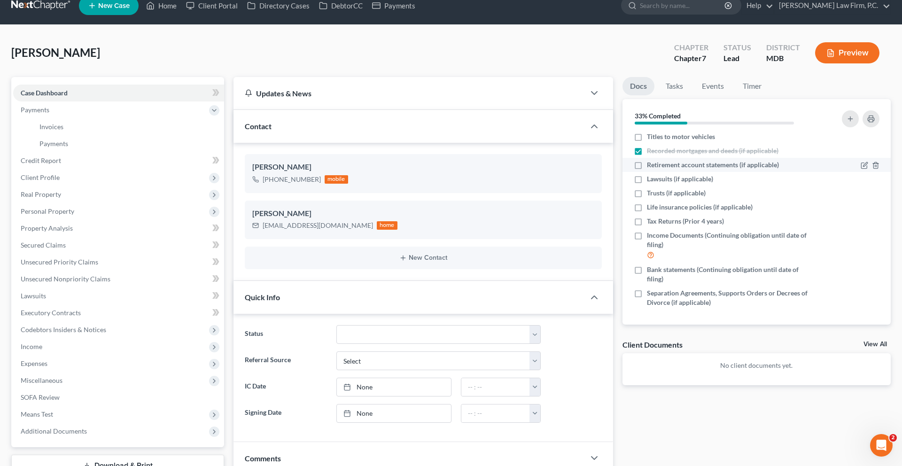
scroll to position [97, 0]
click at [100, 287] on link "Unsecured Nonpriority Claims" at bounding box center [118, 279] width 211 height 17
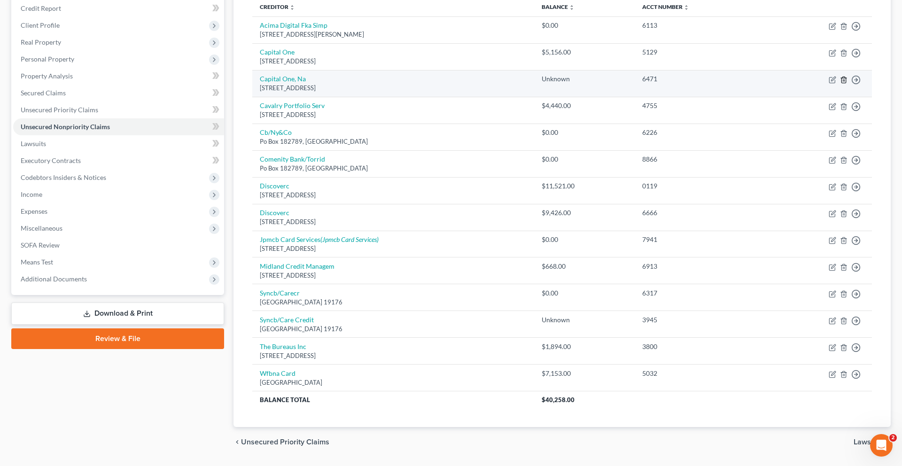
scroll to position [136, 0]
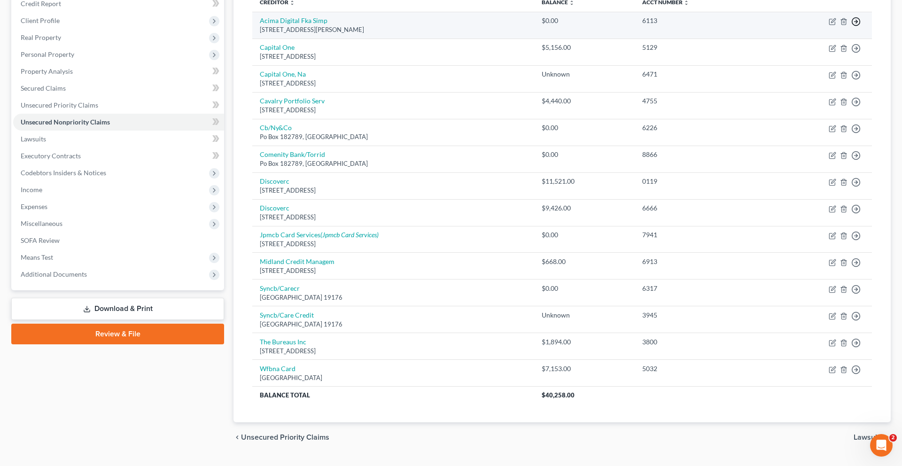
click at [851, 26] on icon "button" at bounding box center [855, 21] width 9 height 9
click at [818, 85] on link "Move to Notice Only" at bounding box center [793, 78] width 78 height 16
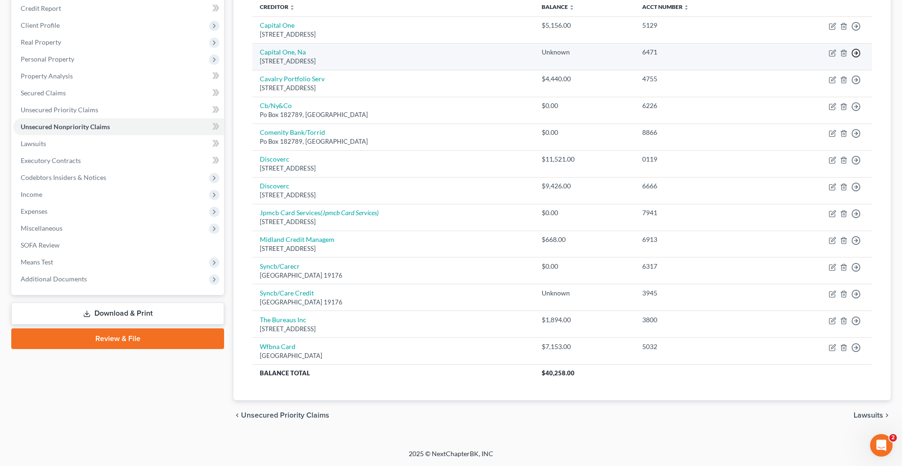
click at [851, 58] on icon "button" at bounding box center [855, 52] width 9 height 9
click at [812, 117] on link "Move to Notice Only" at bounding box center [793, 109] width 78 height 16
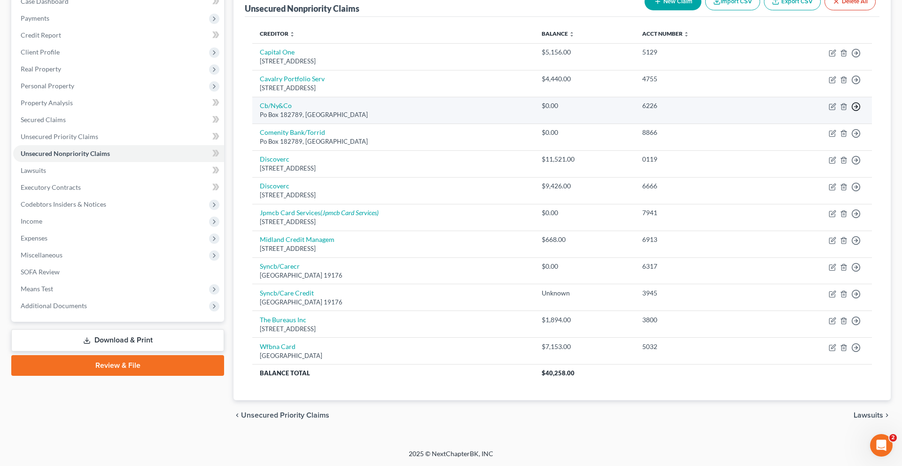
click at [851, 111] on icon "button" at bounding box center [855, 106] width 9 height 9
click at [813, 171] on link "Move to Notice Only" at bounding box center [793, 163] width 78 height 16
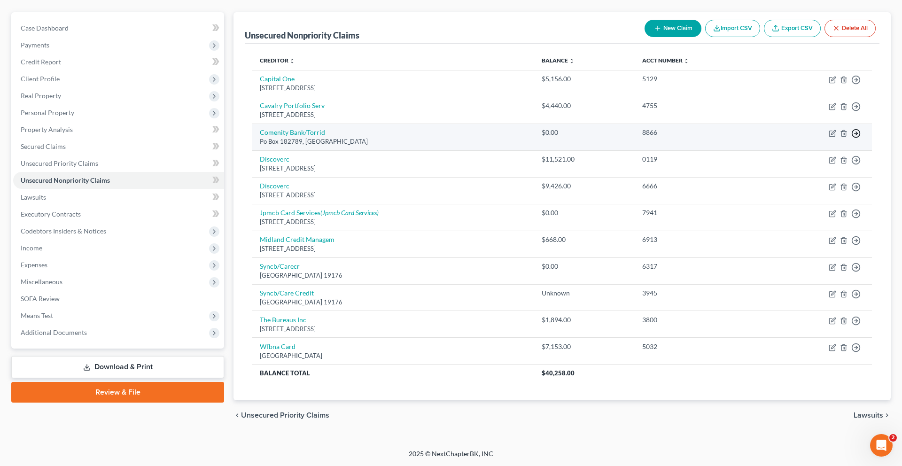
click at [851, 129] on icon "button" at bounding box center [855, 133] width 9 height 9
click at [816, 191] on link "Move to Notice Only" at bounding box center [793, 189] width 78 height 16
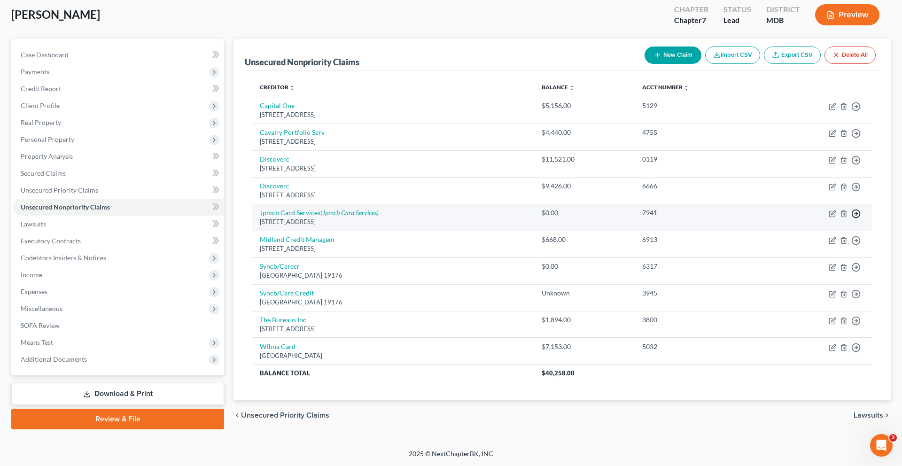
click at [851, 209] on icon "button" at bounding box center [855, 213] width 9 height 9
click at [793, 262] on link "Move to Notice Only" at bounding box center [793, 270] width 78 height 16
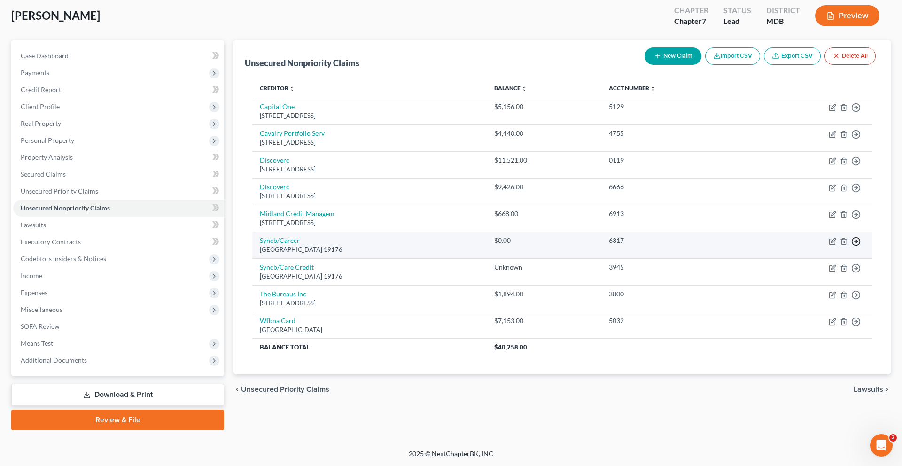
click at [851, 237] on icon "button" at bounding box center [855, 241] width 9 height 9
click at [812, 289] on link "Move to Notice Only" at bounding box center [793, 297] width 78 height 16
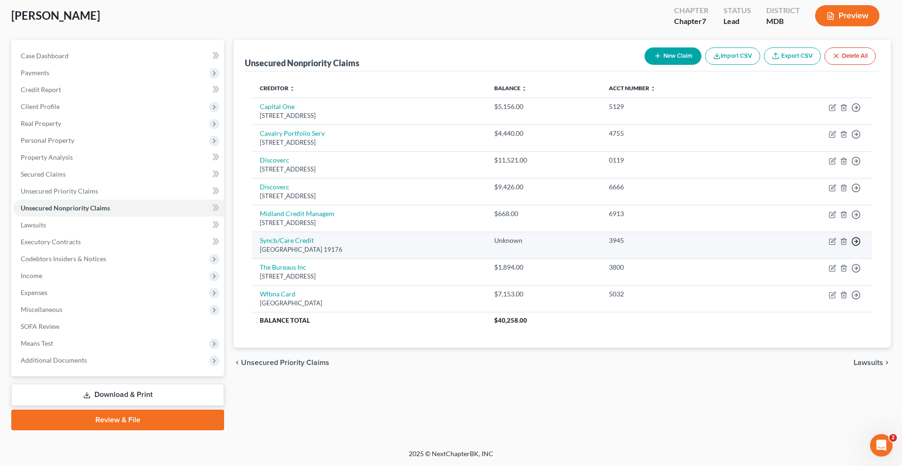
click at [856, 240] on polyline "button" at bounding box center [856, 241] width 1 height 3
click at [810, 292] on link "Move to Notice Only" at bounding box center [793, 297] width 78 height 16
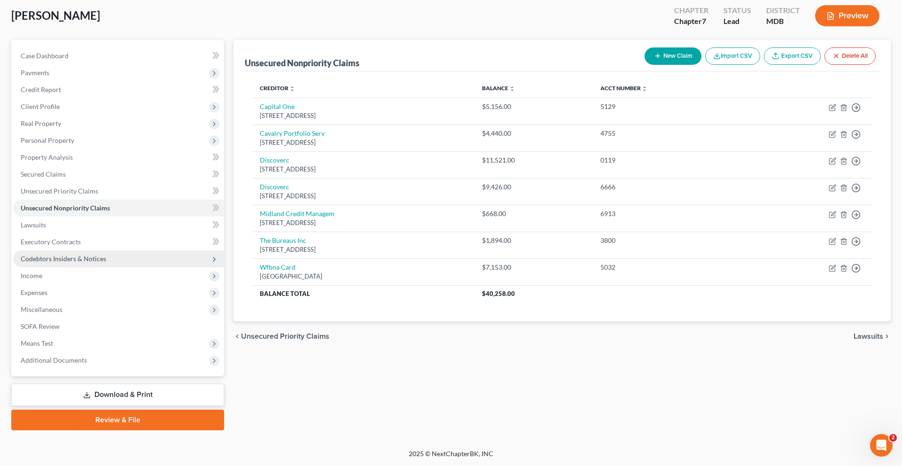
click at [106, 255] on span "Codebtors Insiders & Notices" at bounding box center [63, 259] width 85 height 8
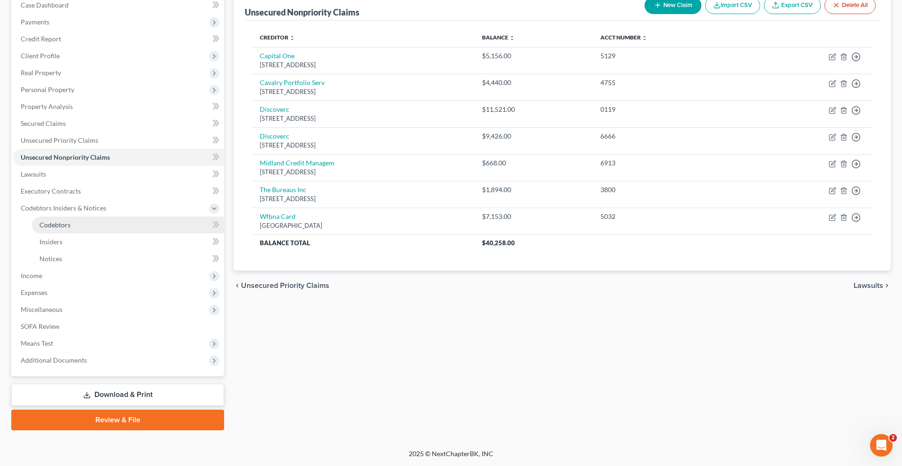
click at [91, 233] on link "Codebtors" at bounding box center [128, 225] width 192 height 17
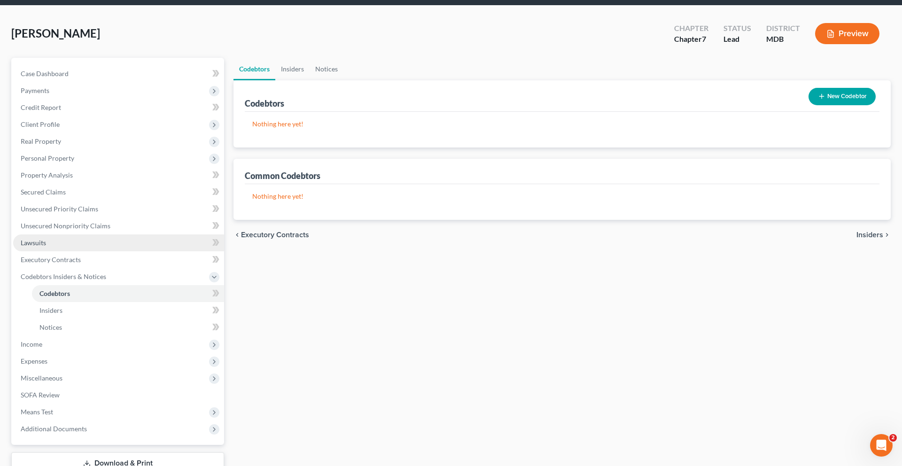
scroll to position [37, 0]
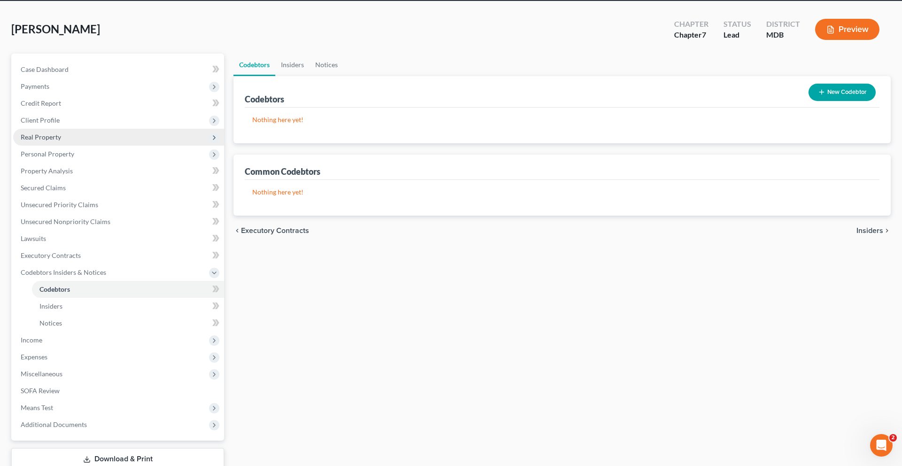
click at [61, 141] on span "Real Property" at bounding box center [41, 137] width 40 height 8
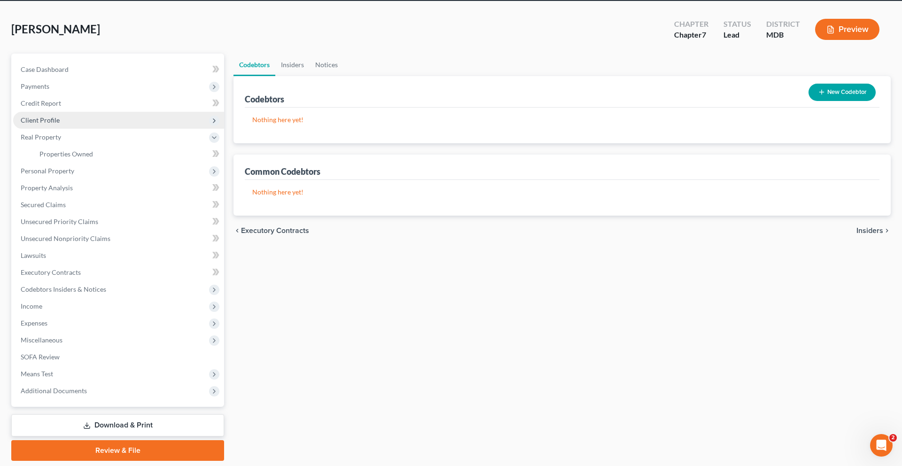
click at [57, 124] on span "Client Profile" at bounding box center [40, 120] width 39 height 8
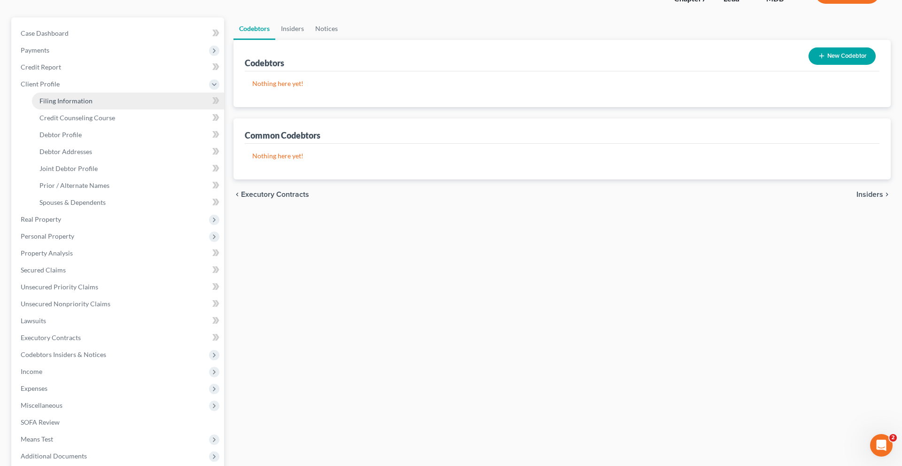
scroll to position [83, 0]
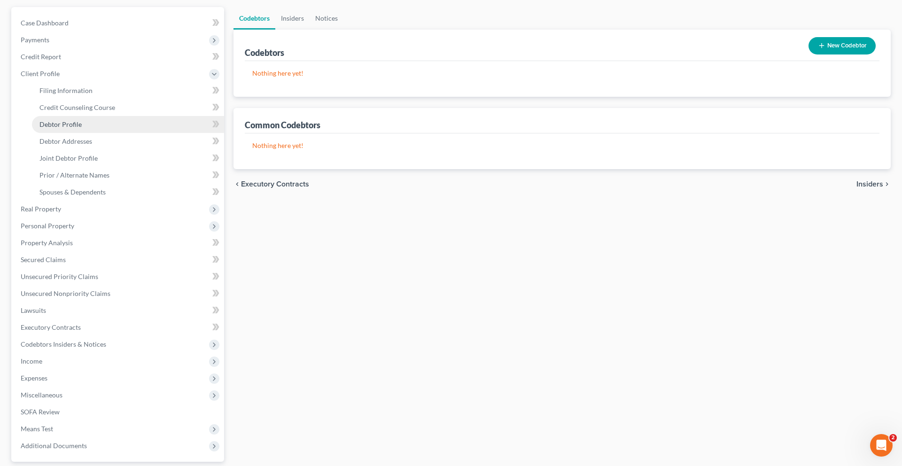
click at [62, 128] on span "Debtor Profile" at bounding box center [60, 124] width 42 height 8
select select "1"
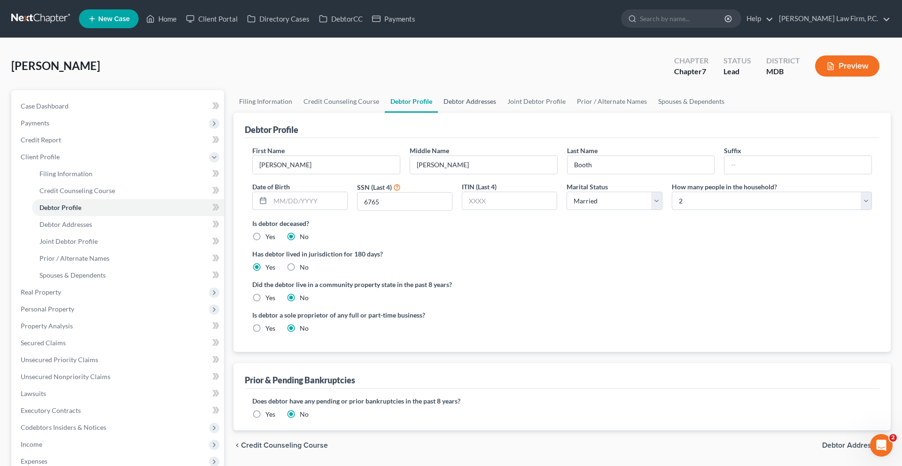
click at [502, 113] on link "Debtor Addresses" at bounding box center [470, 101] width 64 height 23
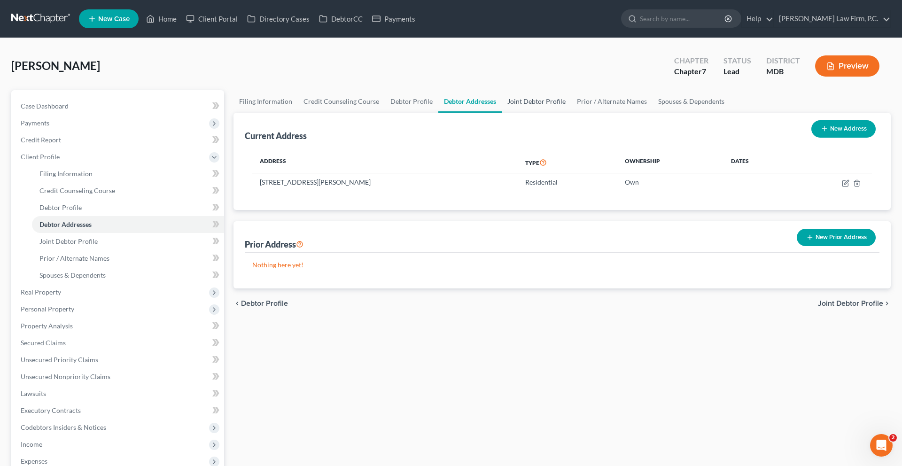
click at [571, 113] on link "Joint Debtor Profile" at bounding box center [537, 101] width 70 height 23
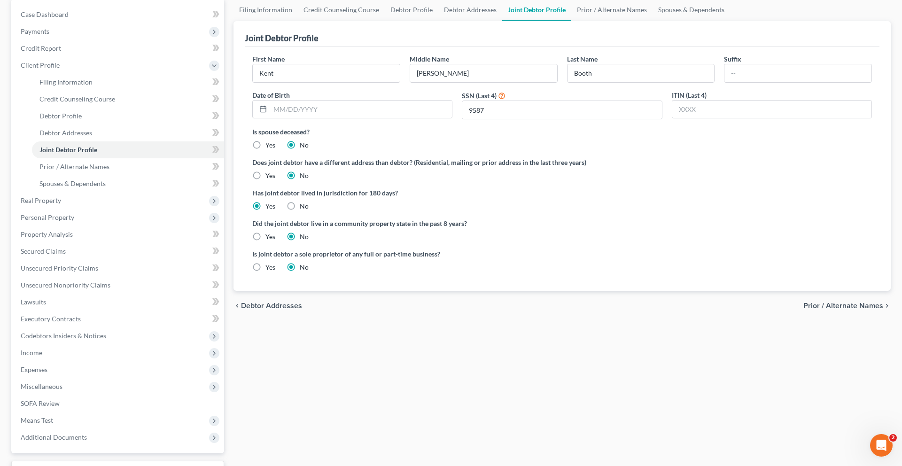
scroll to position [95, 0]
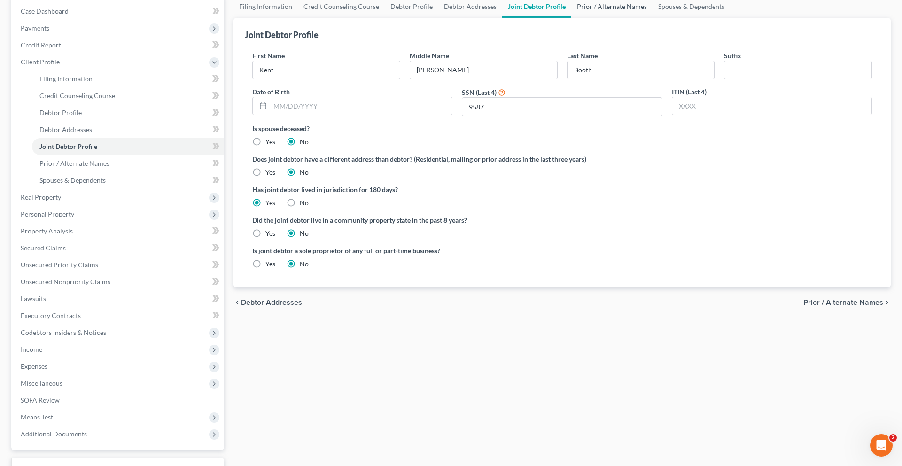
click at [652, 18] on link "Prior / Alternate Names" at bounding box center [611, 6] width 81 height 23
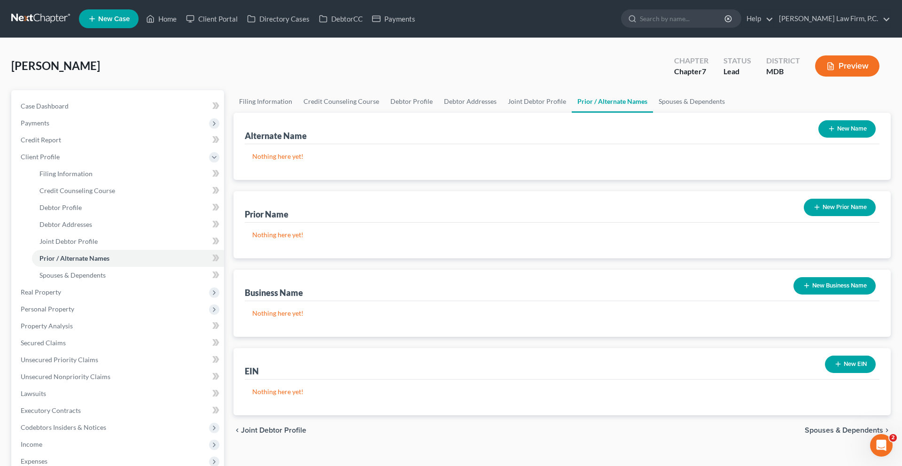
click at [817, 216] on button "New Prior Name" at bounding box center [840, 207] width 72 height 17
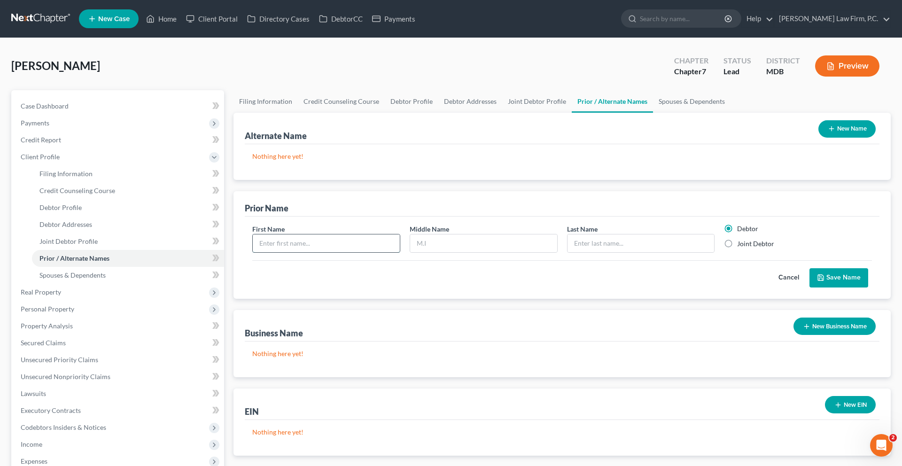
click at [337, 252] on input "text" at bounding box center [326, 243] width 147 height 18
type input "[PERSON_NAME]"
click at [624, 252] on input "text" at bounding box center [640, 243] width 147 height 18
type input "[PERSON_NAME]"
click at [510, 252] on input "text" at bounding box center [483, 243] width 147 height 18
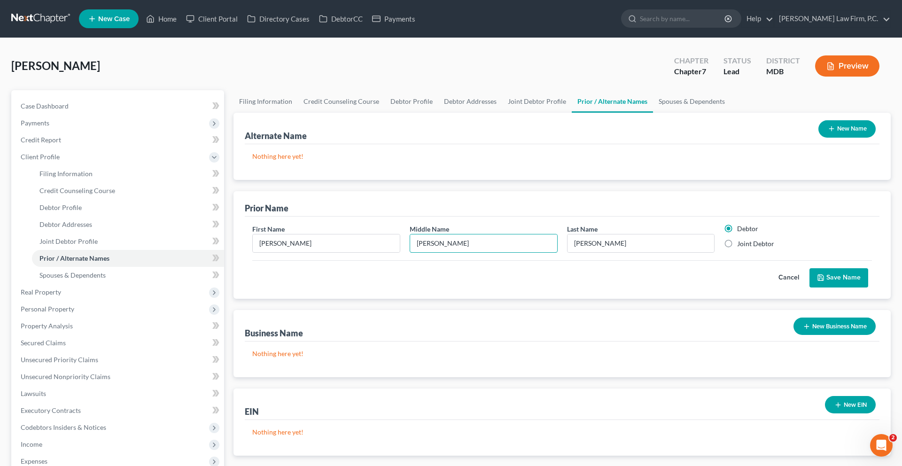
type input "[PERSON_NAME]"
click at [821, 288] on button "Save Name" at bounding box center [838, 278] width 59 height 20
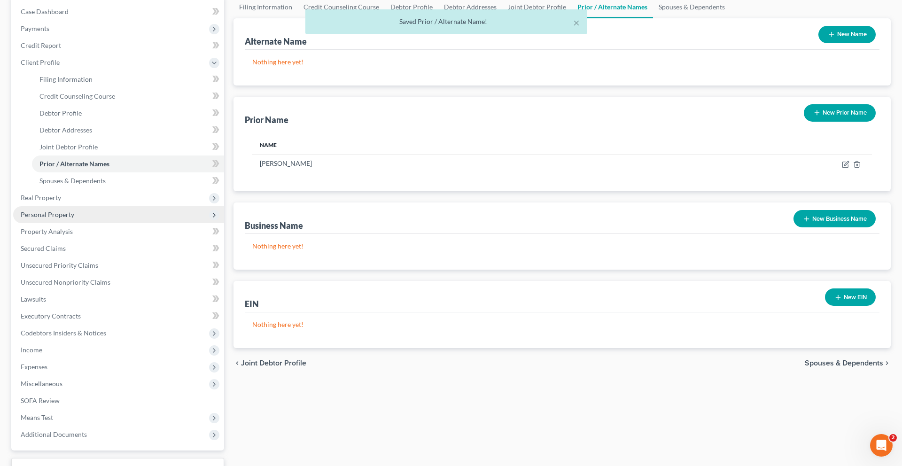
scroll to position [111, 0]
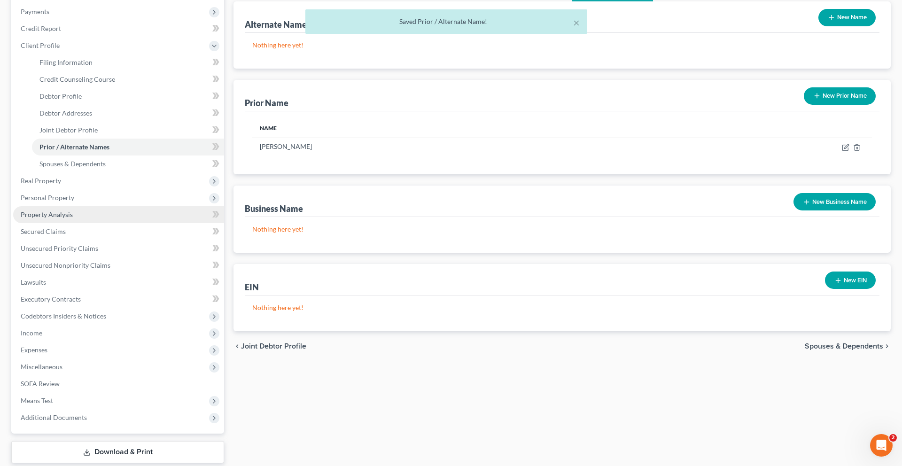
click at [73, 218] on span "Property Analysis" at bounding box center [47, 214] width 52 height 8
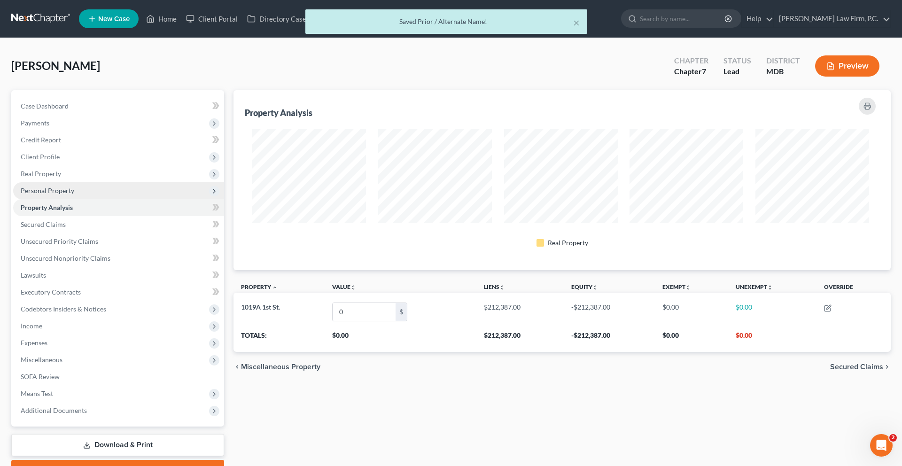
click at [69, 194] on span "Personal Property" at bounding box center [48, 190] width 54 height 8
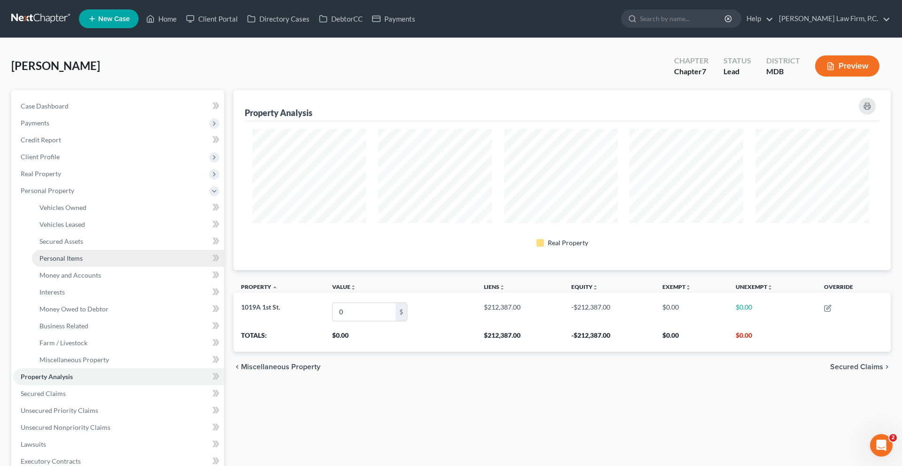
click at [79, 262] on span "Personal Items" at bounding box center [60, 258] width 43 height 8
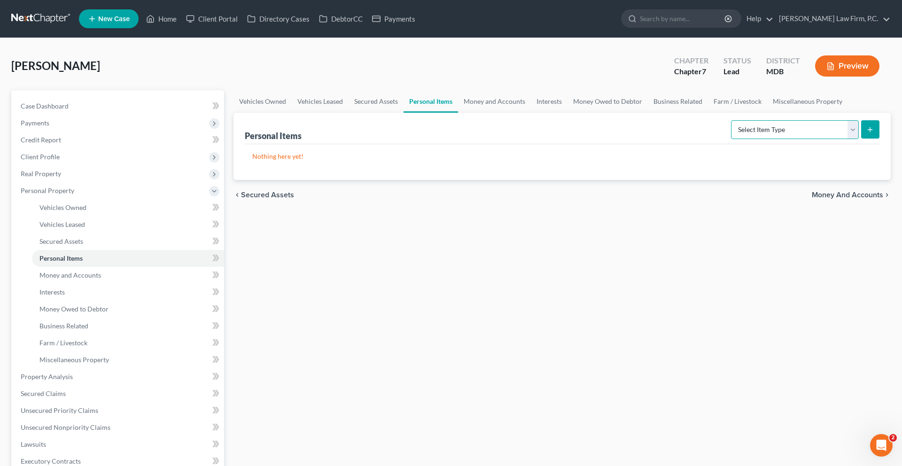
click at [731, 139] on select "Select Item Type Clothing (A/B: 11) Collectibles Of Value (A/B: 8) Electronics …" at bounding box center [795, 129] width 128 height 19
select select "clothing"
click at [731, 139] on select "Select Item Type Clothing (A/B: 11) Collectibles Of Value (A/B: 8) Electronics …" at bounding box center [795, 129] width 128 height 19
click at [861, 139] on button "submit" at bounding box center [870, 129] width 18 height 18
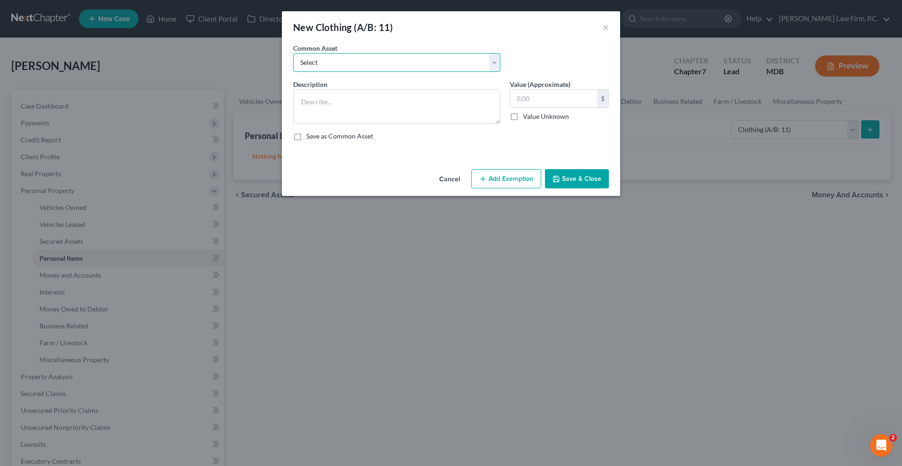
click at [387, 72] on select "Select Four seasons of clothing" at bounding box center [396, 62] width 207 height 19
select select "0"
click at [293, 66] on select "Select Four seasons of clothing" at bounding box center [396, 62] width 207 height 19
type textarea "Four seasons of clothing"
type input "200.00"
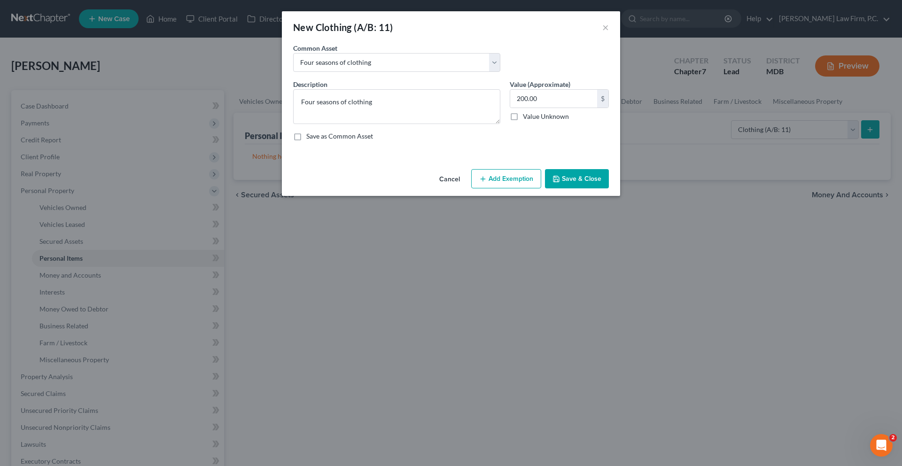
click at [510, 189] on button "Add Exemption" at bounding box center [506, 179] width 70 height 20
select select "2"
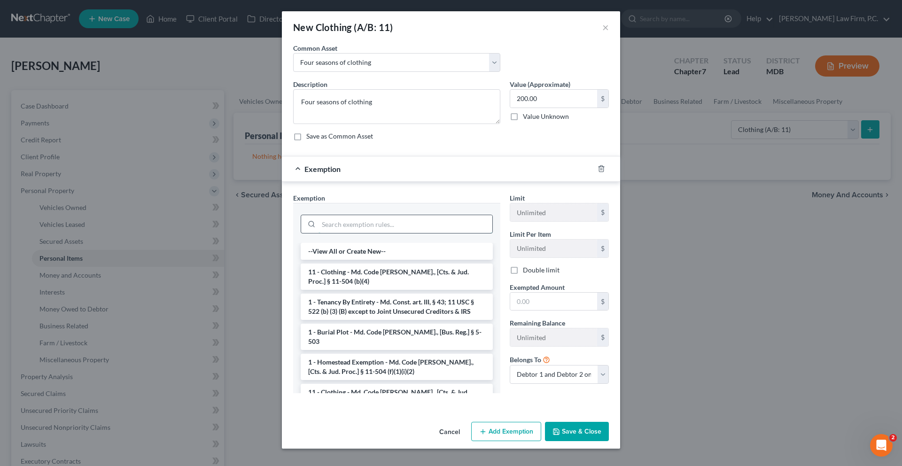
click at [465, 233] on input "search" at bounding box center [405, 224] width 174 height 18
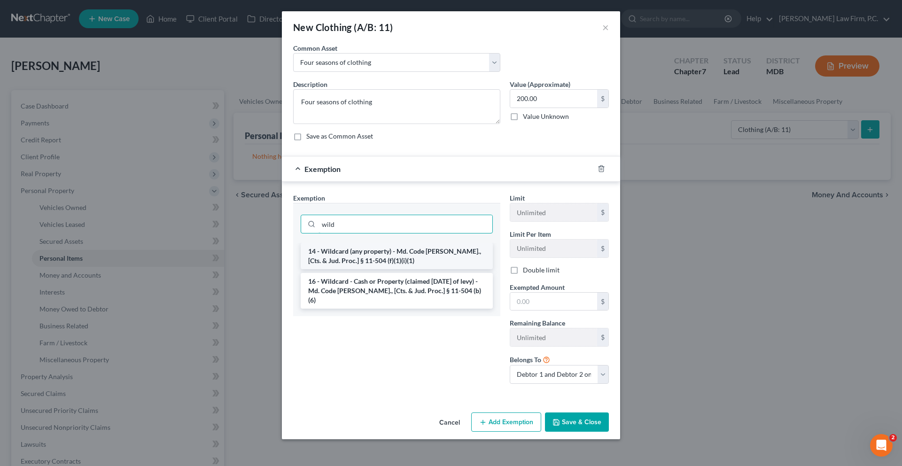
type input "wild"
click at [444, 269] on li "14 - Wildcard (any property) - Md. Code [PERSON_NAME]., [Cts. & Jud. Proc.] § 1…" at bounding box center [397, 256] width 192 height 26
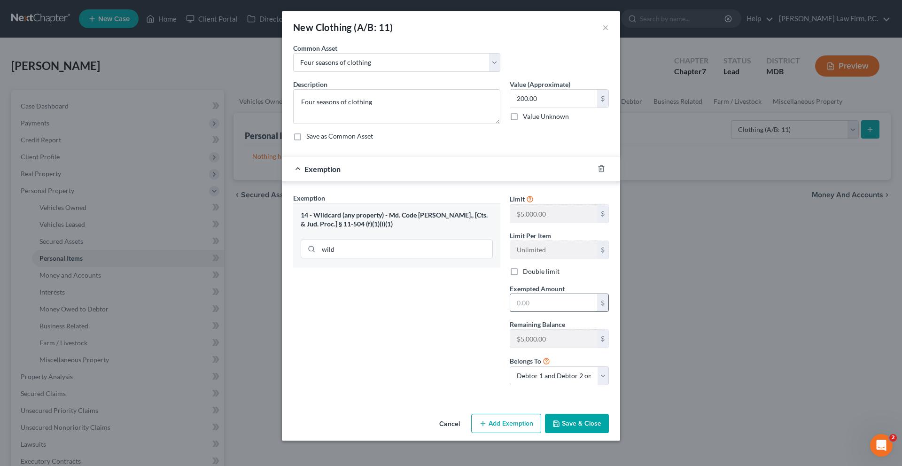
click at [547, 312] on input "text" at bounding box center [553, 303] width 87 height 18
type input "200.00"
click at [595, 434] on button "Save & Close" at bounding box center [577, 424] width 64 height 20
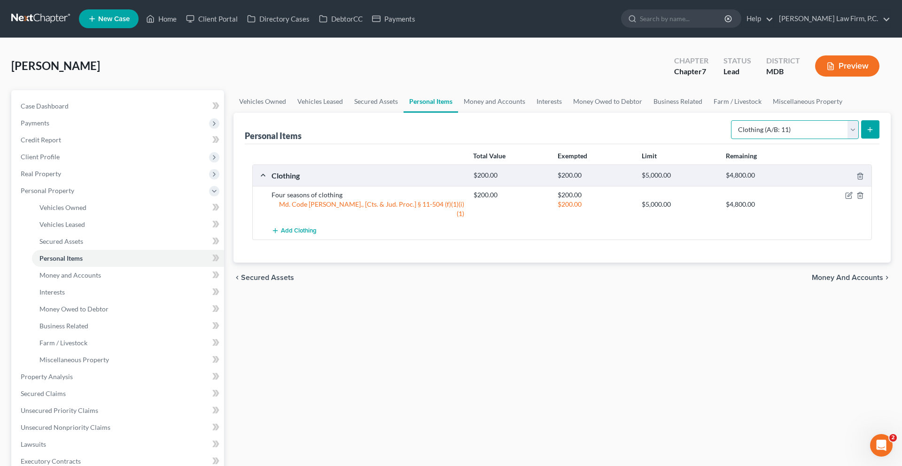
click at [752, 139] on select "Select Item Type Clothing (A/B: 11) Collectibles Of Value (A/B: 8) Electronics …" at bounding box center [795, 129] width 128 height 19
select select "electronics"
click at [731, 139] on select "Select Item Type Clothing (A/B: 11) Collectibles Of Value (A/B: 8) Electronics …" at bounding box center [795, 129] width 128 height 19
click at [861, 139] on button "submit" at bounding box center [870, 129] width 18 height 18
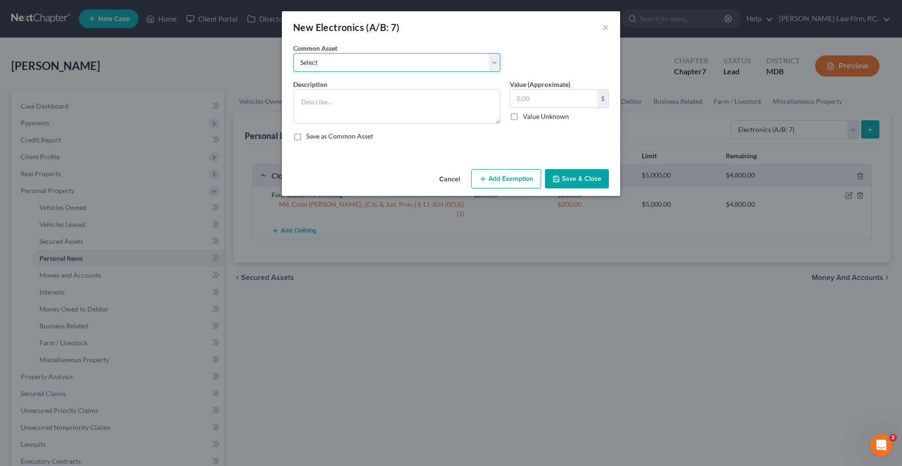
click at [427, 72] on select "Select Televisions; DVD player; Cell phones; & other small miscellaneous househ…" at bounding box center [396, 62] width 207 height 19
select select "0"
click at [293, 66] on select "Select Televisions; DVD player; Cell phones; & other small miscellaneous househ…" at bounding box center [396, 62] width 207 height 19
type textarea "Televisions; DVD player; Cell phones; & other small miscellaneous household ele…"
type input "100.00"
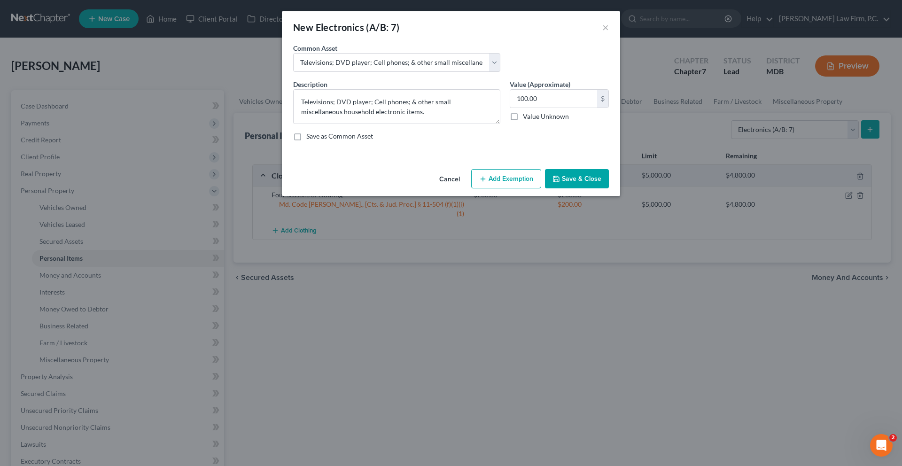
click at [504, 189] on button "Add Exemption" at bounding box center [506, 179] width 70 height 20
select select "2"
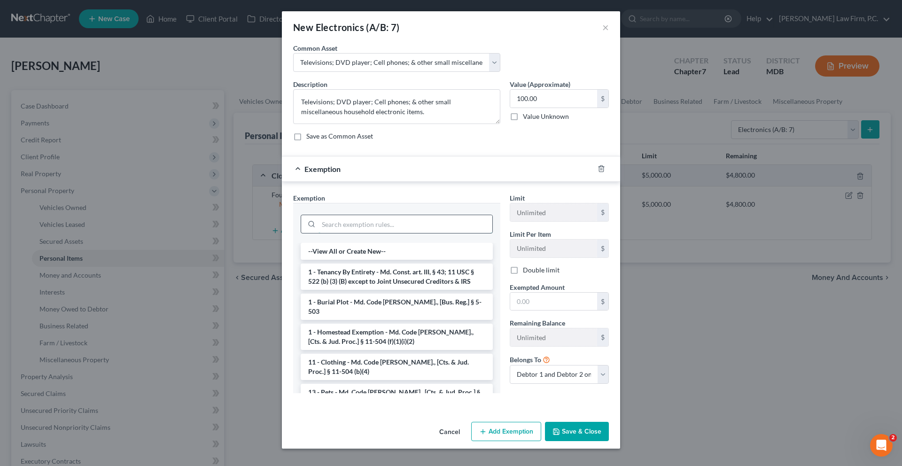
click at [452, 233] on input "search" at bounding box center [405, 224] width 174 height 18
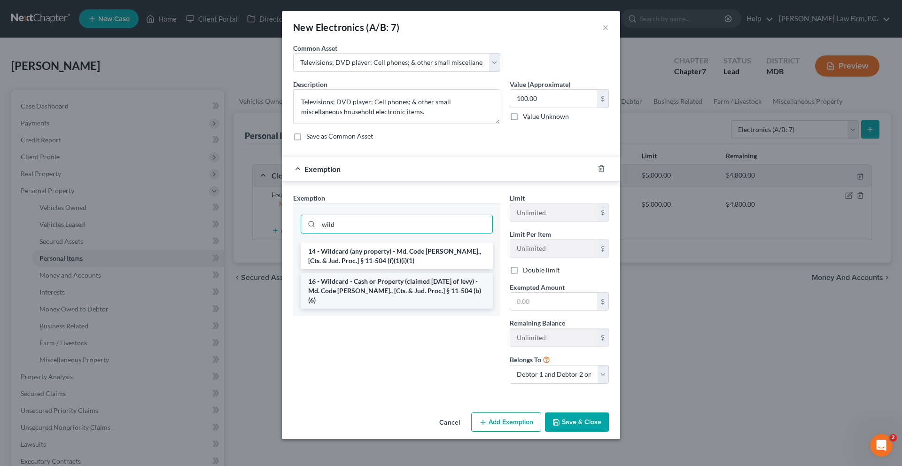
type input "wild"
click at [436, 309] on li "16 - Wildcard - Cash or Property (claimed [DATE] of levy) - Md. Code [PERSON_NA…" at bounding box center [397, 291] width 192 height 36
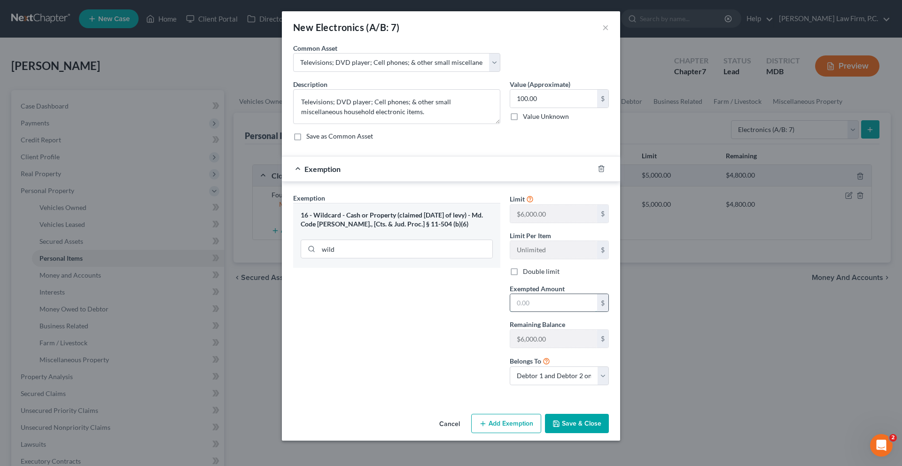
click at [543, 312] on input "text" at bounding box center [553, 303] width 87 height 18
type input "100.00"
click at [609, 434] on button "Save & Close" at bounding box center [577, 424] width 64 height 20
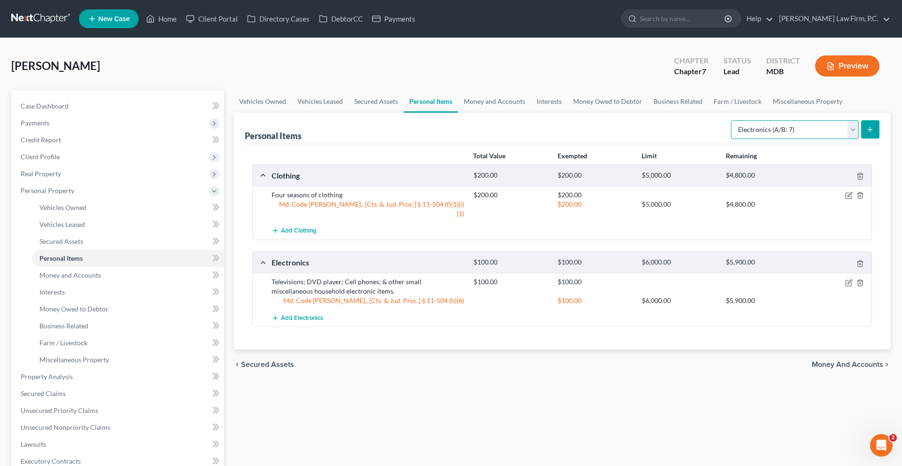
click at [763, 139] on select "Select Item Type Clothing (A/B: 11) Collectibles Of Value (A/B: 8) Electronics …" at bounding box center [795, 129] width 128 height 19
select select "household_goods"
click at [731, 139] on select "Select Item Type Clothing (A/B: 11) Collectibles Of Value (A/B: 8) Electronics …" at bounding box center [795, 129] width 128 height 19
click at [861, 139] on button "submit" at bounding box center [870, 129] width 18 height 18
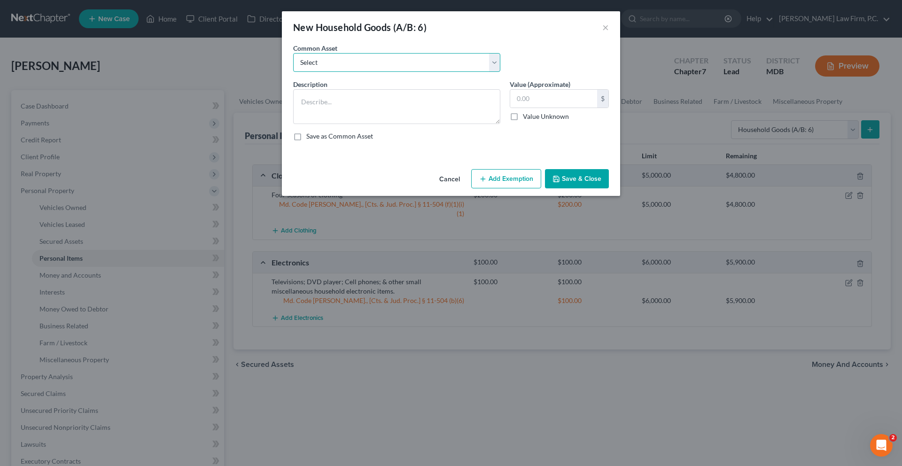
click at [408, 72] on select "Select Kitchen set, living room set, bedroom set, misc. household goods and app…" at bounding box center [396, 62] width 207 height 19
select select "0"
click at [293, 66] on select "Select Kitchen set, living room set, bedroom set, misc. household goods and app…" at bounding box center [396, 62] width 207 height 19
type textarea "Kitchen set, living room set, bedroom set, misc. household goods and appliances…"
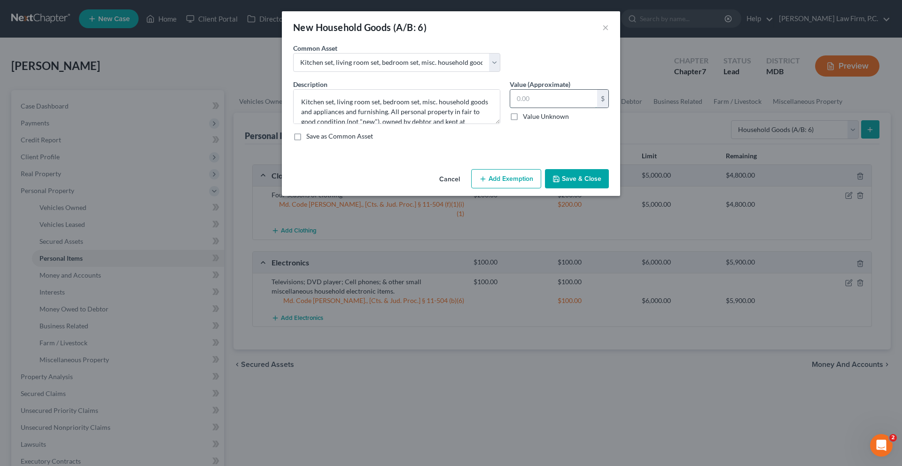
click at [559, 108] on input "text" at bounding box center [553, 99] width 87 height 18
type input "500.00"
click at [517, 189] on button "Add Exemption" at bounding box center [506, 179] width 70 height 20
select select "2"
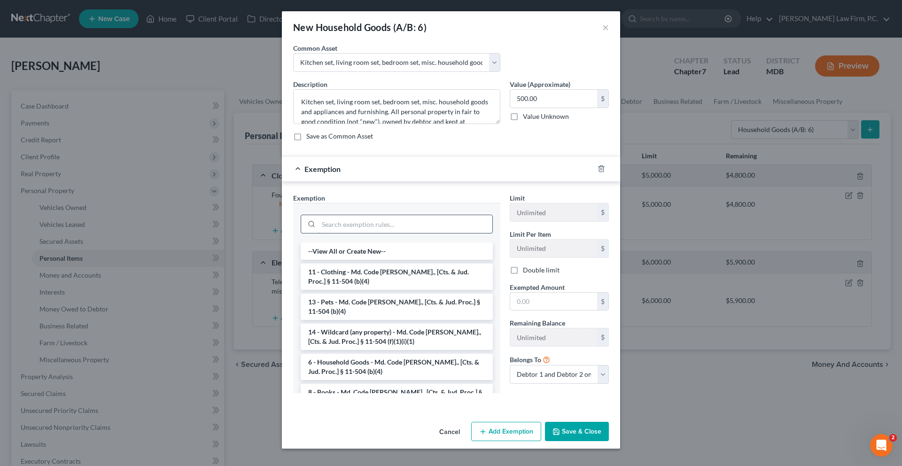
click at [445, 233] on input "search" at bounding box center [405, 224] width 174 height 18
type input "g"
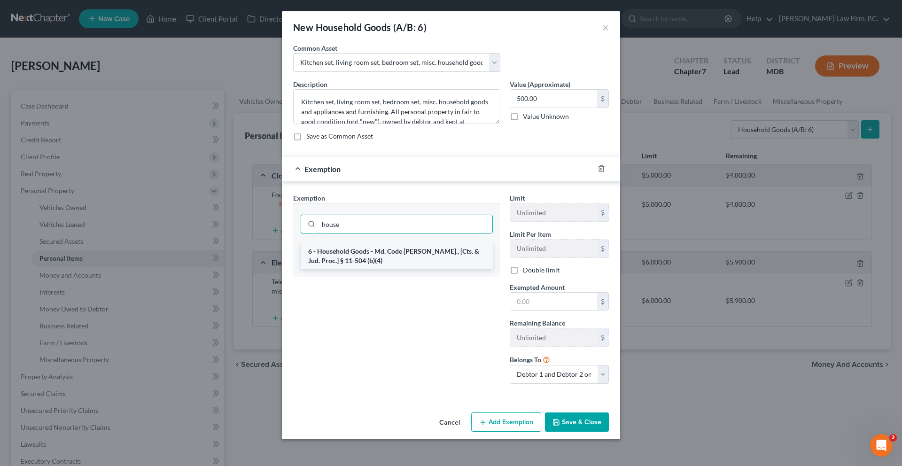
type input "house"
click at [445, 269] on li "6 - Household Goods - Md. Code [PERSON_NAME]., [Cts. & Jud. Proc.] § 11-504 (b)…" at bounding box center [397, 256] width 192 height 26
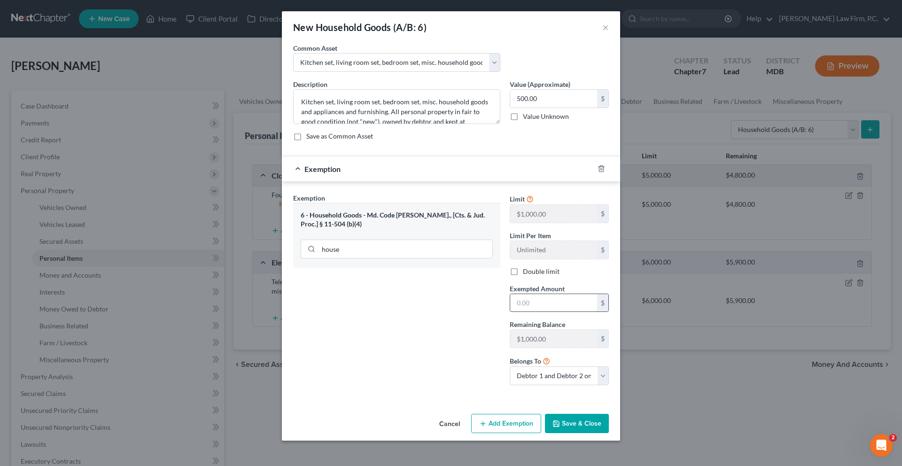
click at [565, 312] on input "text" at bounding box center [553, 303] width 87 height 18
type input "500.00"
click at [609, 434] on button "Save & Close" at bounding box center [577, 424] width 64 height 20
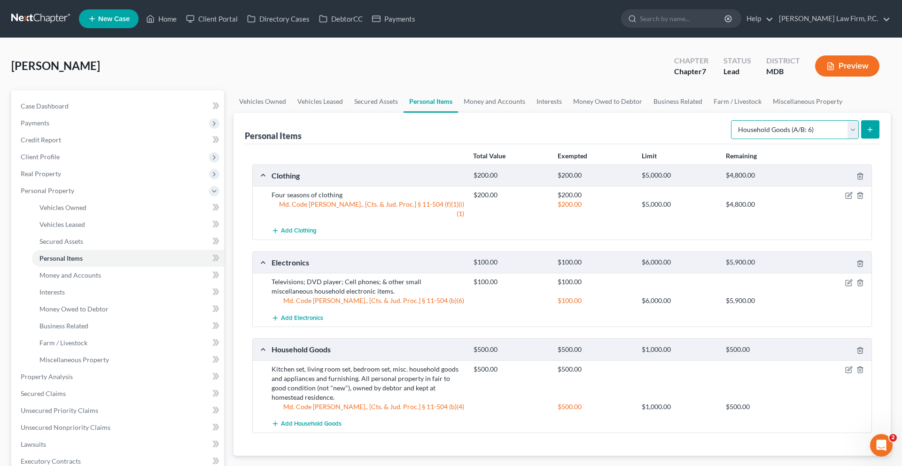
click at [783, 139] on select "Select Item Type Clothing (A/B: 11) Collectibles Of Value (A/B: 8) Electronics …" at bounding box center [795, 129] width 128 height 19
select select "jewelry"
click at [731, 139] on select "Select Item Type Clothing (A/B: 11) Collectibles Of Value (A/B: 8) Electronics …" at bounding box center [795, 129] width 128 height 19
click at [866, 133] on icon "submit" at bounding box center [870, 130] width 8 height 8
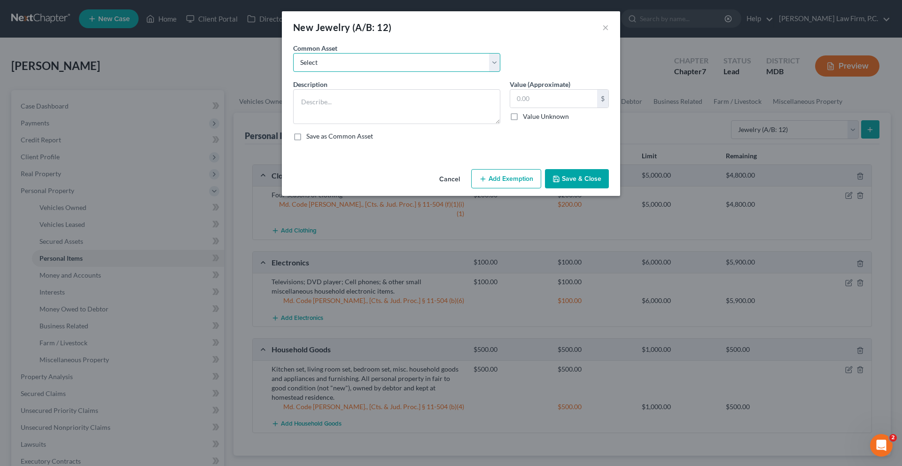
click at [413, 72] on select "Select Assorted costume jewelry consisting of: rings, necklaces, earrings, brac…" at bounding box center [396, 62] width 207 height 19
select select "0"
click at [293, 66] on select "Select Assorted costume jewelry consisting of: rings, necklaces, earrings, brac…" at bounding box center [396, 62] width 207 height 19
type textarea "Assorted costume jewelry consisting of: rings, necklaces, earrings, bracelets, …"
type input "150.00"
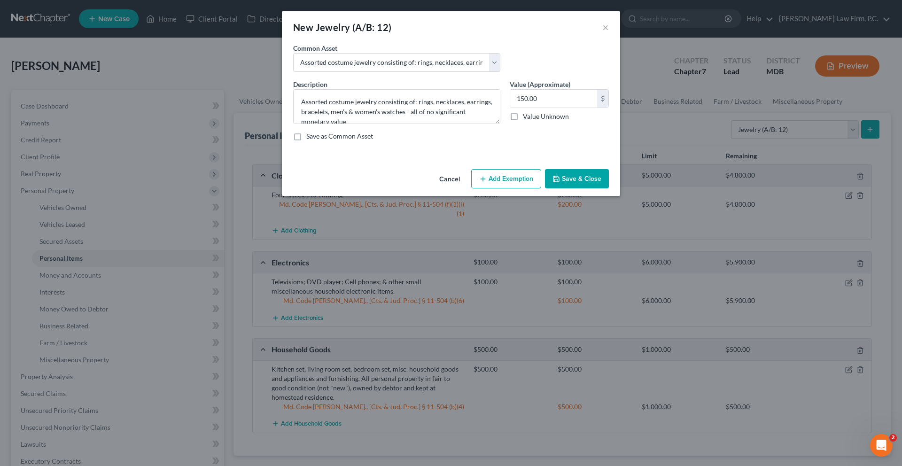
click at [517, 189] on button "Add Exemption" at bounding box center [506, 179] width 70 height 20
select select "2"
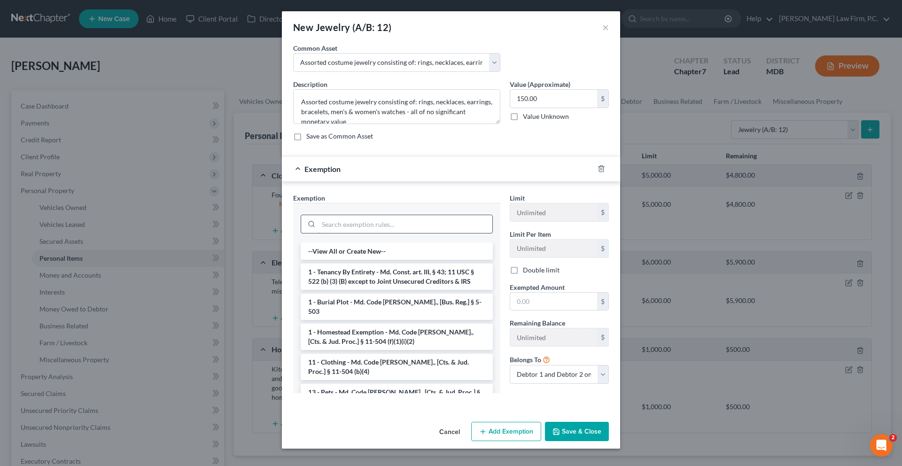
click at [442, 233] on input "search" at bounding box center [405, 224] width 174 height 18
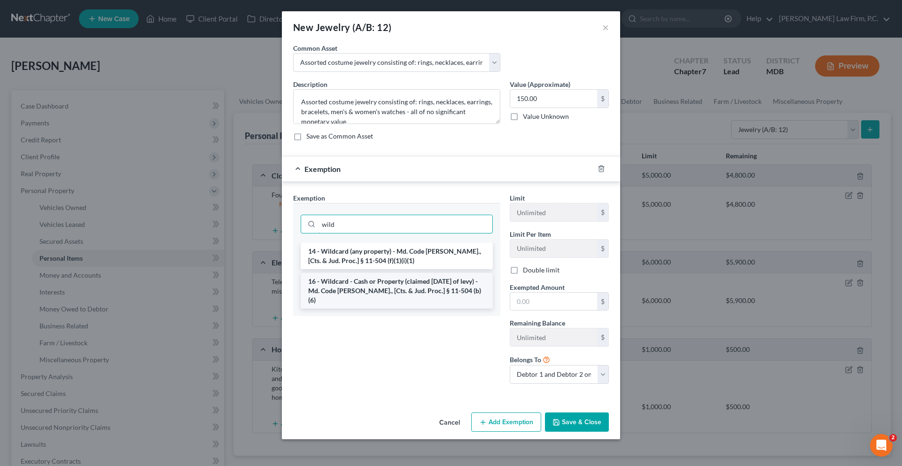
type input "wild"
click at [425, 309] on li "16 - Wildcard - Cash or Property (claimed [DATE] of levy) - Md. Code [PERSON_NA…" at bounding box center [397, 291] width 192 height 36
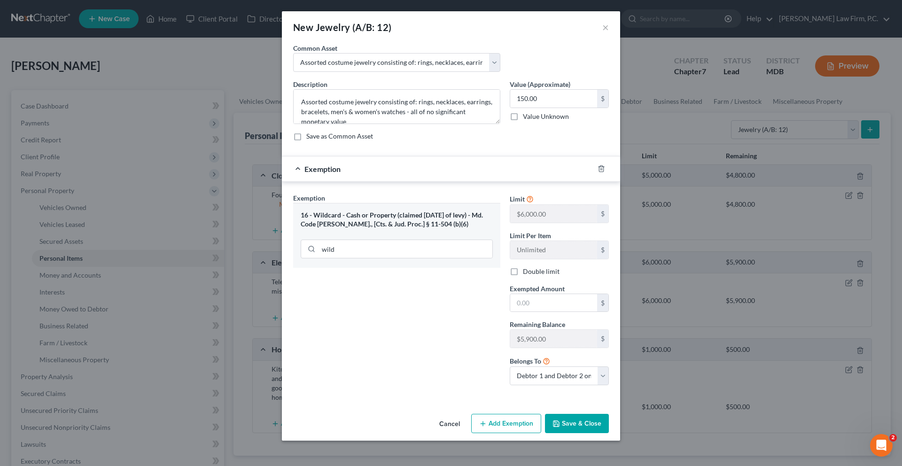
click at [555, 293] on span "Exempted Amount" at bounding box center [537, 289] width 55 height 8
click at [549, 312] on input "text" at bounding box center [553, 303] width 87 height 18
type input "150.00"
click at [605, 433] on button "Save & Close" at bounding box center [577, 424] width 64 height 20
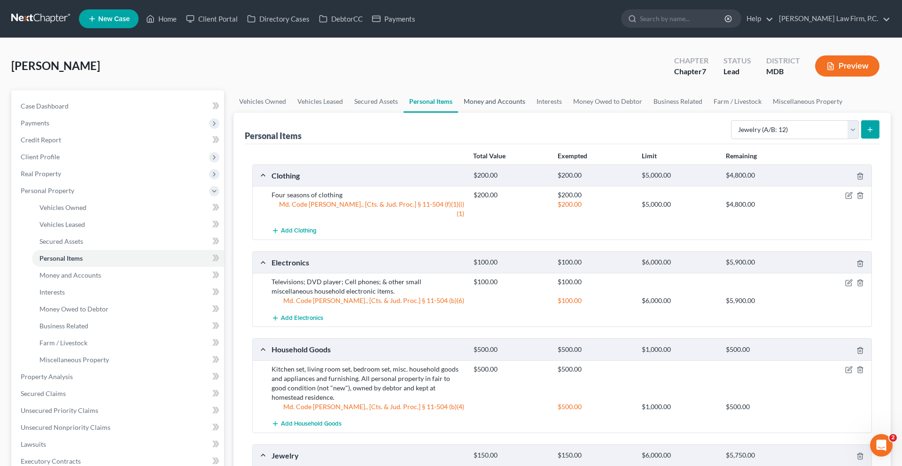
click at [531, 113] on link "Money and Accounts" at bounding box center [494, 101] width 73 height 23
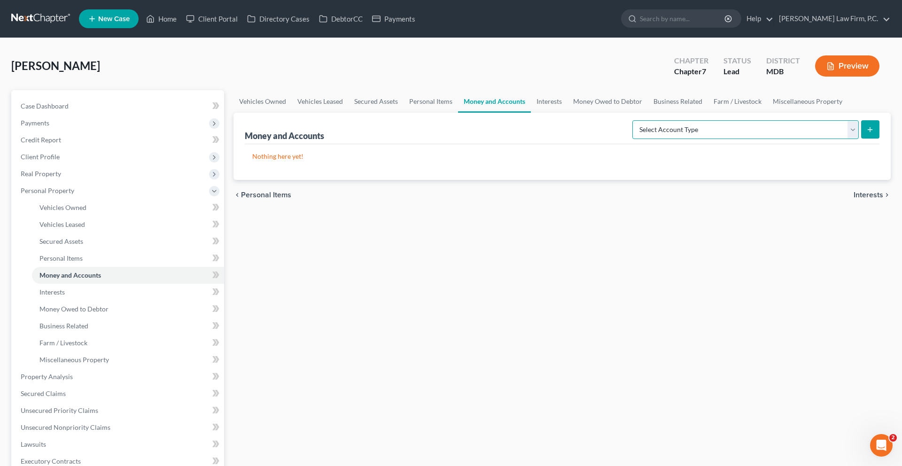
click at [712, 139] on select "Select Account Type Brokerage (A/B: 18, SOFA: 20) Cash on Hand (A/B: 16) Certif…" at bounding box center [745, 129] width 226 height 19
select select "cash_on_hand"
click at [632, 139] on select "Select Account Type Brokerage (A/B: 18, SOFA: 20) Cash on Hand (A/B: 16) Certif…" at bounding box center [745, 129] width 226 height 19
click at [861, 139] on button "submit" at bounding box center [870, 129] width 18 height 18
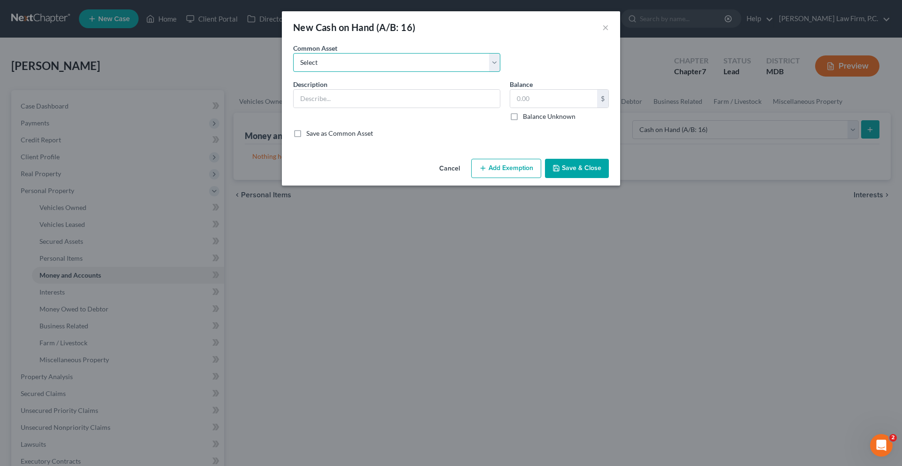
click at [411, 71] on select "Select Cash on Hand" at bounding box center [396, 62] width 207 height 19
select select "0"
click at [293, 66] on select "Select Cash on Hand" at bounding box center [396, 62] width 207 height 19
type input "Cash on Hand"
type input "50.00"
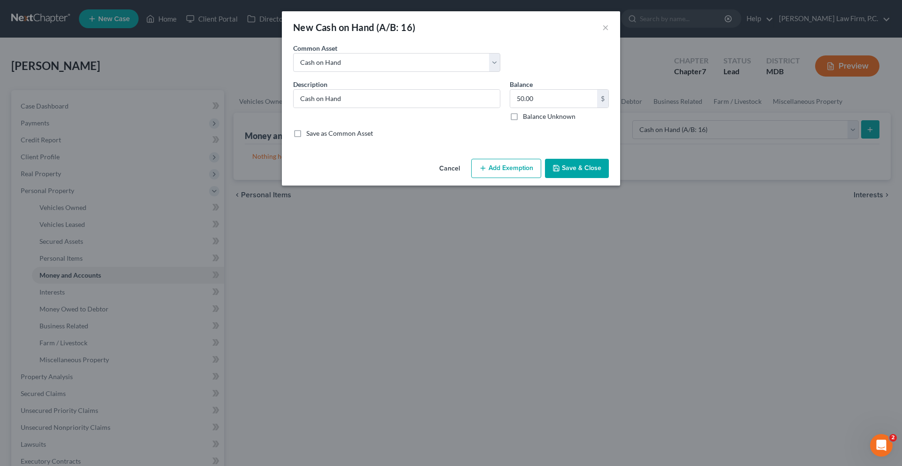
click at [534, 178] on button "Add Exemption" at bounding box center [506, 169] width 70 height 20
select select "2"
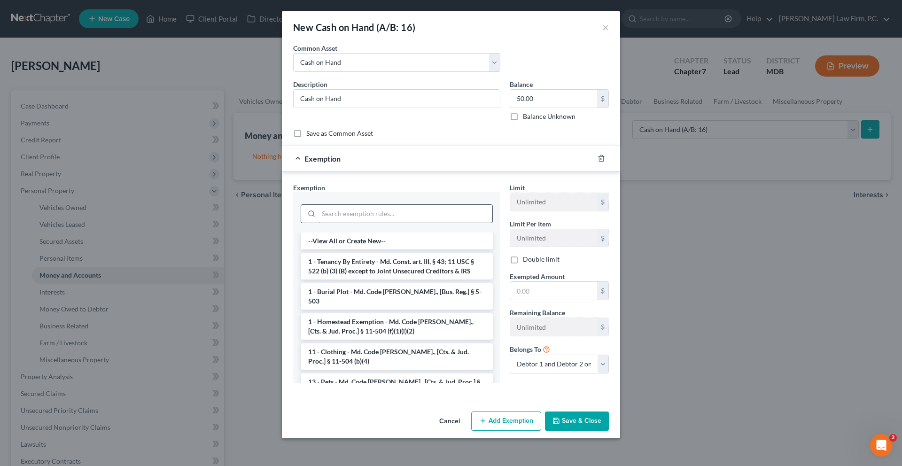
click at [473, 223] on input "search" at bounding box center [405, 214] width 174 height 18
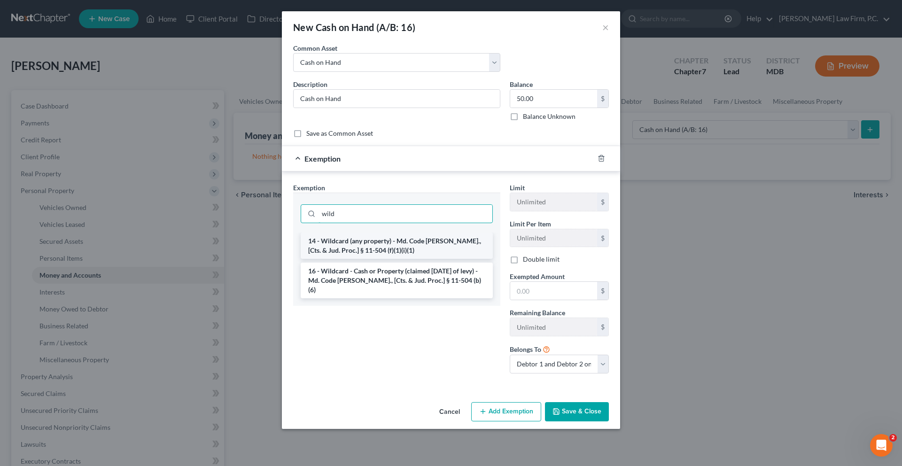
type input "wild"
click at [445, 259] on li "14 - Wildcard (any property) - Md. Code [PERSON_NAME]., [Cts. & Jud. Proc.] § 1…" at bounding box center [397, 246] width 192 height 26
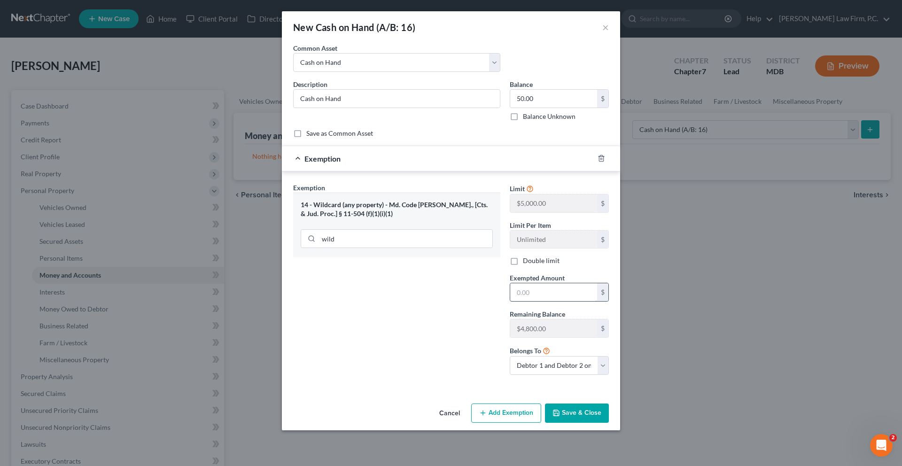
click at [544, 301] on input "text" at bounding box center [553, 292] width 87 height 18
type input "50.00"
click at [566, 90] on input "50.00" at bounding box center [553, 99] width 87 height 18
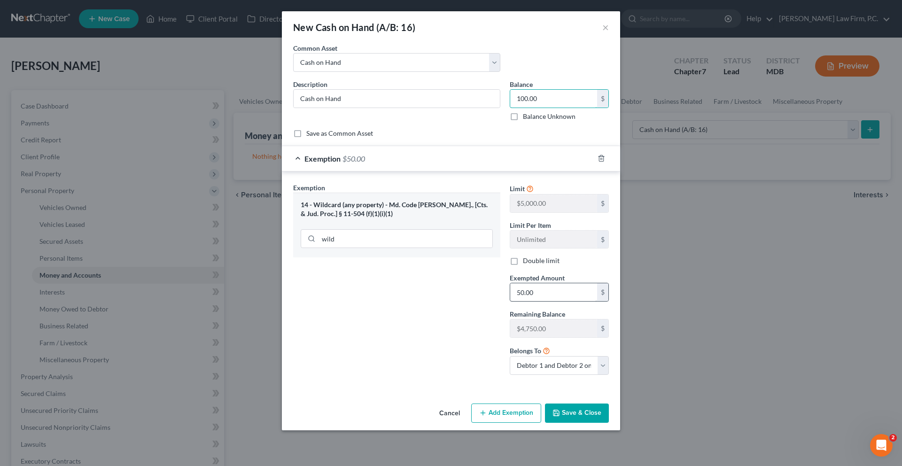
type input "100.00"
click at [567, 283] on input "50.00" at bounding box center [553, 292] width 87 height 18
click at [566, 283] on input "50.00" at bounding box center [553, 292] width 87 height 18
type input "100.00"
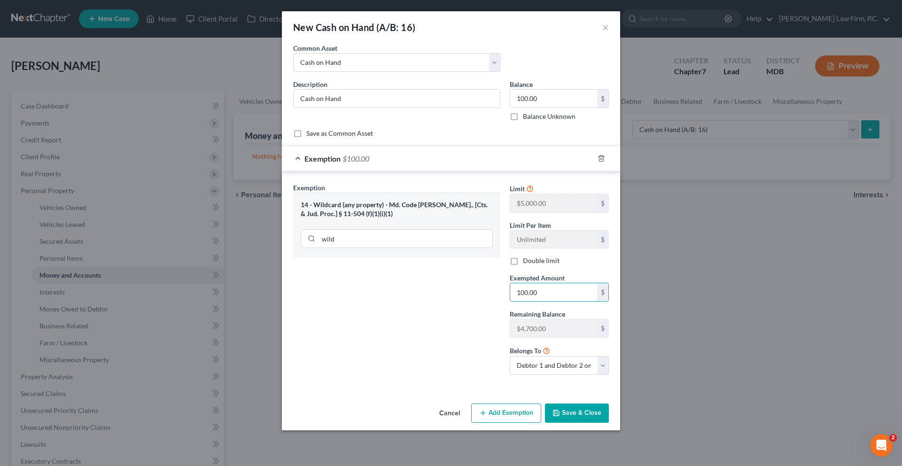
click at [596, 423] on button "Save & Close" at bounding box center [577, 413] width 64 height 20
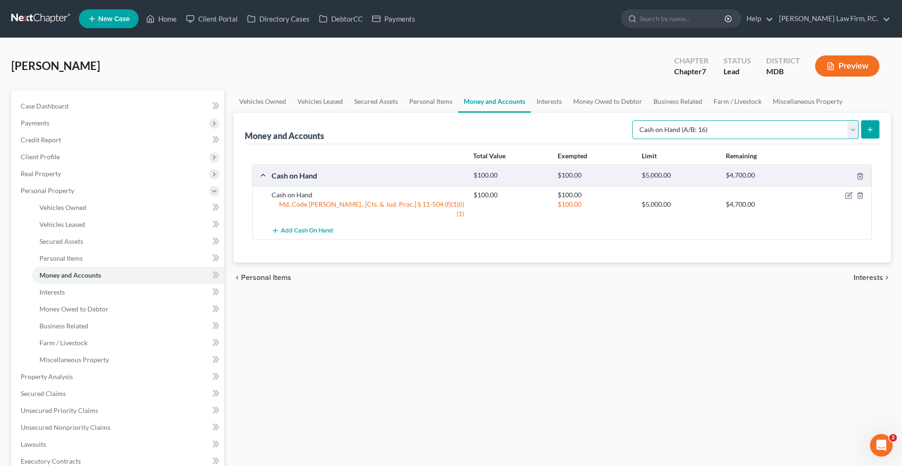
click at [641, 139] on select "Select Account Type Brokerage (A/B: 18, SOFA: 20) Cash on Hand (A/B: 16) Certif…" at bounding box center [745, 129] width 226 height 19
click at [95, 165] on span "Client Profile" at bounding box center [118, 156] width 211 height 17
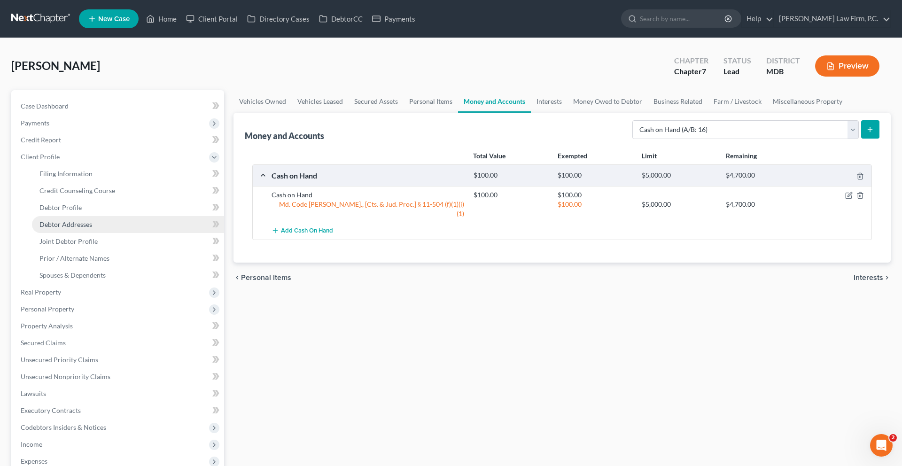
click at [63, 228] on span "Debtor Addresses" at bounding box center [65, 224] width 53 height 8
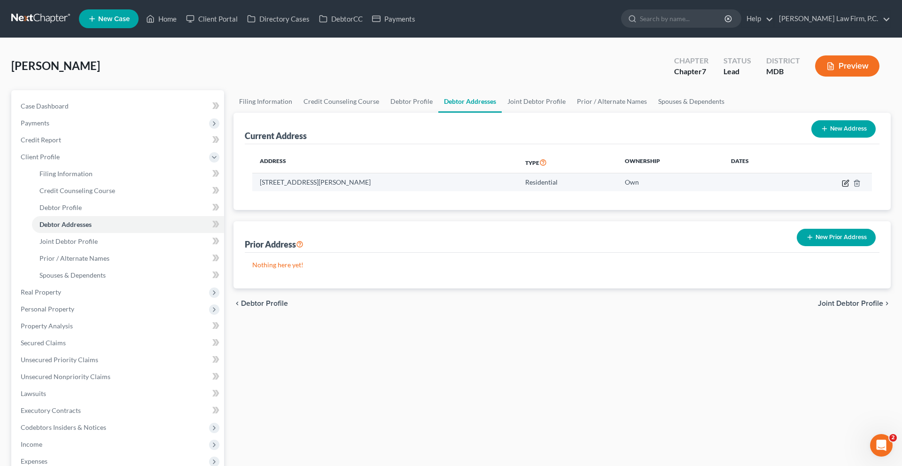
click at [842, 187] on icon "button" at bounding box center [846, 183] width 8 height 8
select select "21"
select select "13"
select select "0"
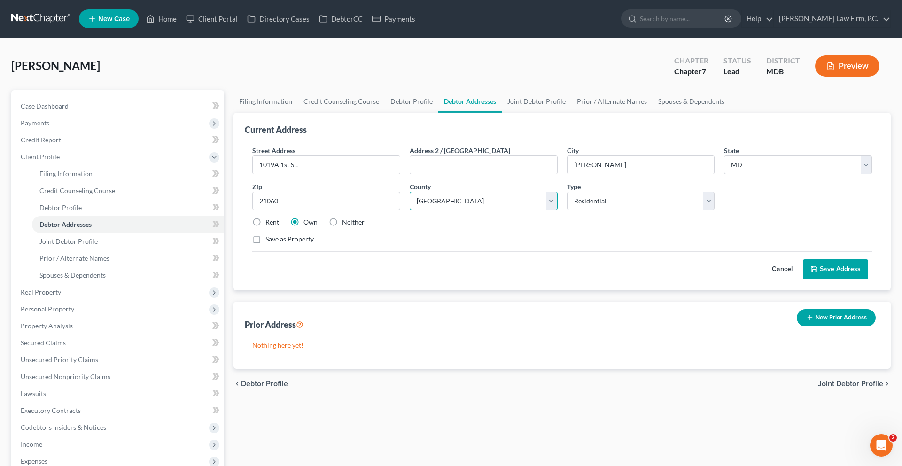
click at [518, 210] on select "County [GEOGRAPHIC_DATA] [GEOGRAPHIC_DATA] [GEOGRAPHIC_DATA] [GEOGRAPHIC_DATA] …" at bounding box center [484, 201] width 148 height 19
select select "1"
click at [412, 210] on select "County [GEOGRAPHIC_DATA] [GEOGRAPHIC_DATA] [GEOGRAPHIC_DATA] [GEOGRAPHIC_DATA] …" at bounding box center [484, 201] width 148 height 19
click at [823, 279] on button "Save Address" at bounding box center [835, 269] width 65 height 20
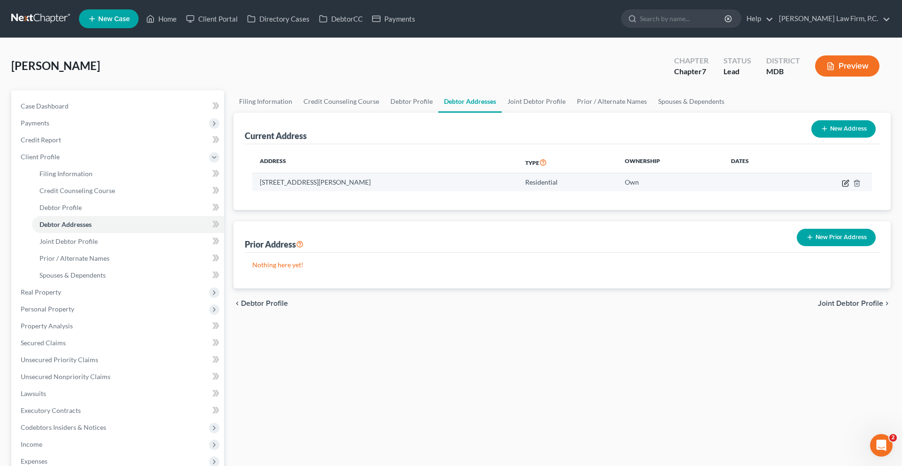
click at [844, 184] on icon "button" at bounding box center [846, 182] width 4 height 4
select select "21"
select select "1"
select select "0"
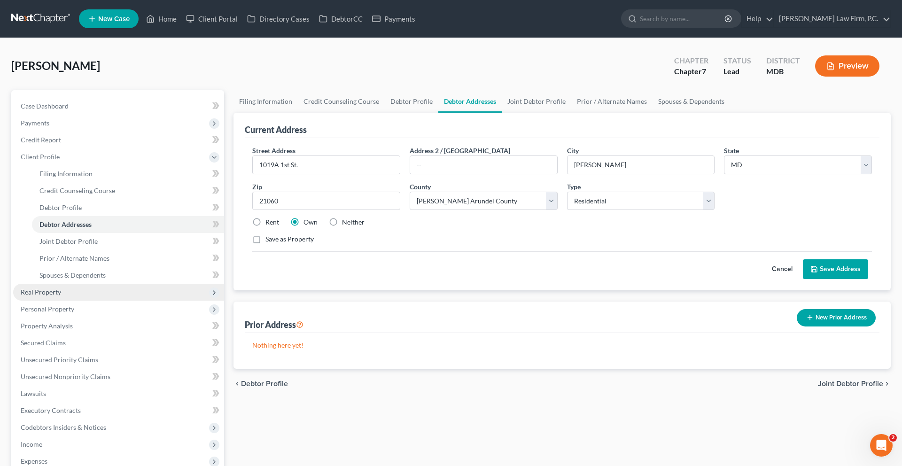
click at [81, 301] on span "Real Property" at bounding box center [118, 292] width 211 height 17
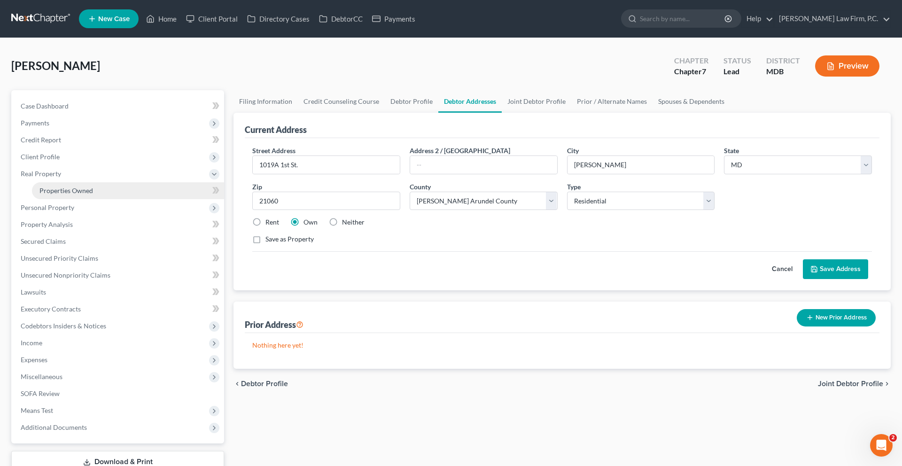
click at [75, 199] on link "Properties Owned" at bounding box center [128, 190] width 192 height 17
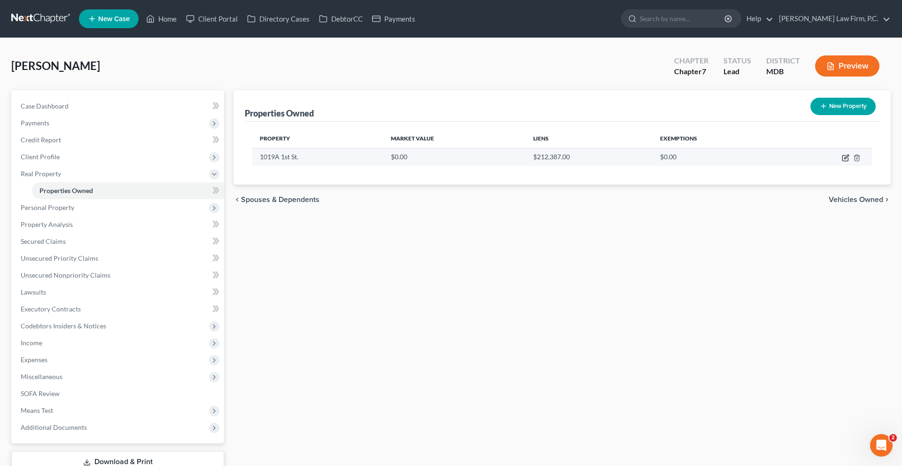
click at [842, 162] on icon "button" at bounding box center [846, 158] width 8 height 8
select select "21"
select select "13"
select select "2"
select select "1"
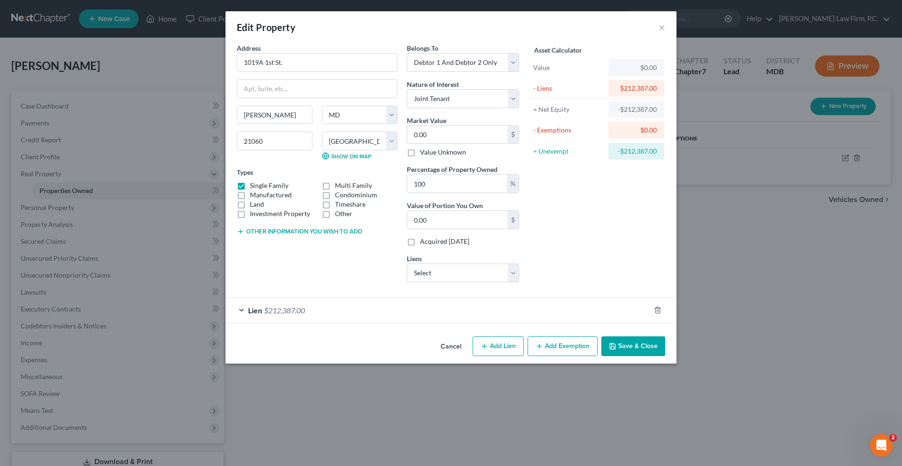
click at [248, 235] on button "Other information you wish to add" at bounding box center [299, 232] width 125 height 8
click at [249, 271] on textarea at bounding box center [317, 253] width 161 height 35
paste textarea "1,024 SF"
type textarea "1"
paste textarea "1,024 SF"
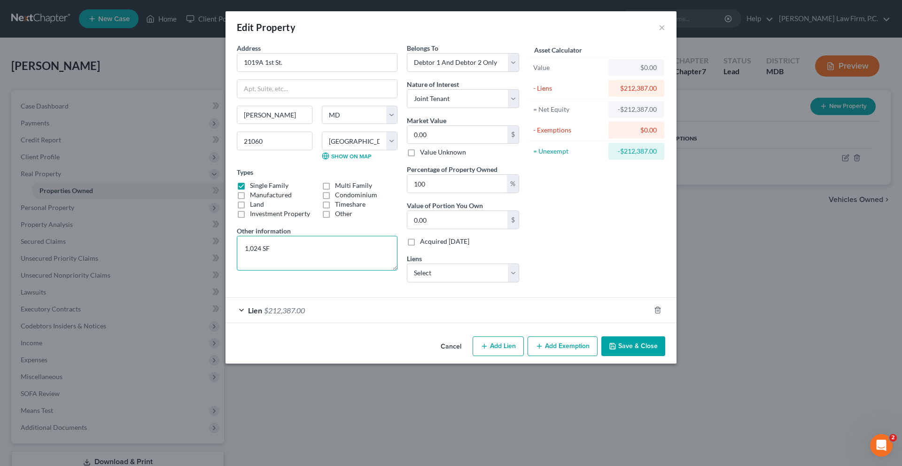
drag, startPoint x: 208, startPoint y: 308, endPoint x: 158, endPoint y: 305, distance: 50.3
click at [161, 305] on div "Edit Property × Address * 1019A 1st [GEOGRAPHIC_DATA][PERSON_NAME] [US_STATE][G…" at bounding box center [451, 233] width 902 height 466
click at [247, 271] on textarea "1,024 SF" at bounding box center [317, 253] width 161 height 35
click at [237, 271] on textarea "1,024 SF" at bounding box center [317, 253] width 161 height 35
type textarea "1,024 sq. ft. property situated on"
